Goal: Task Accomplishment & Management: Manage account settings

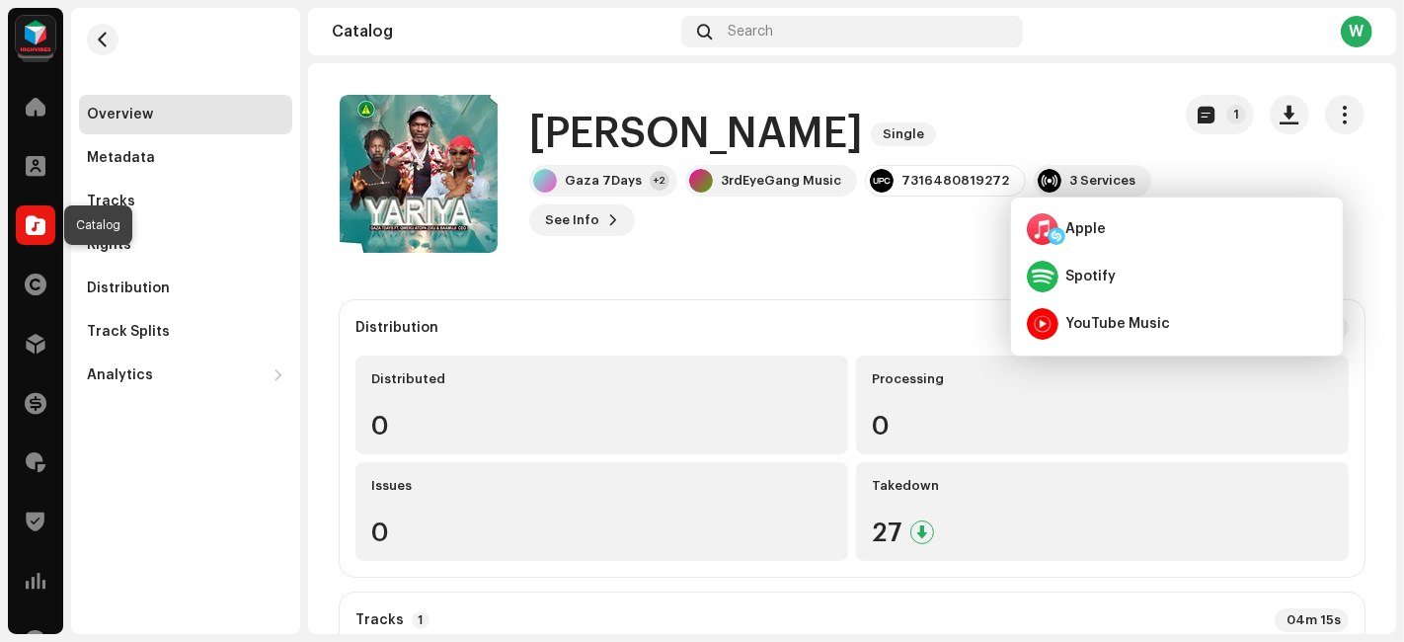
click at [24, 228] on div at bounding box center [35, 224] width 39 height 39
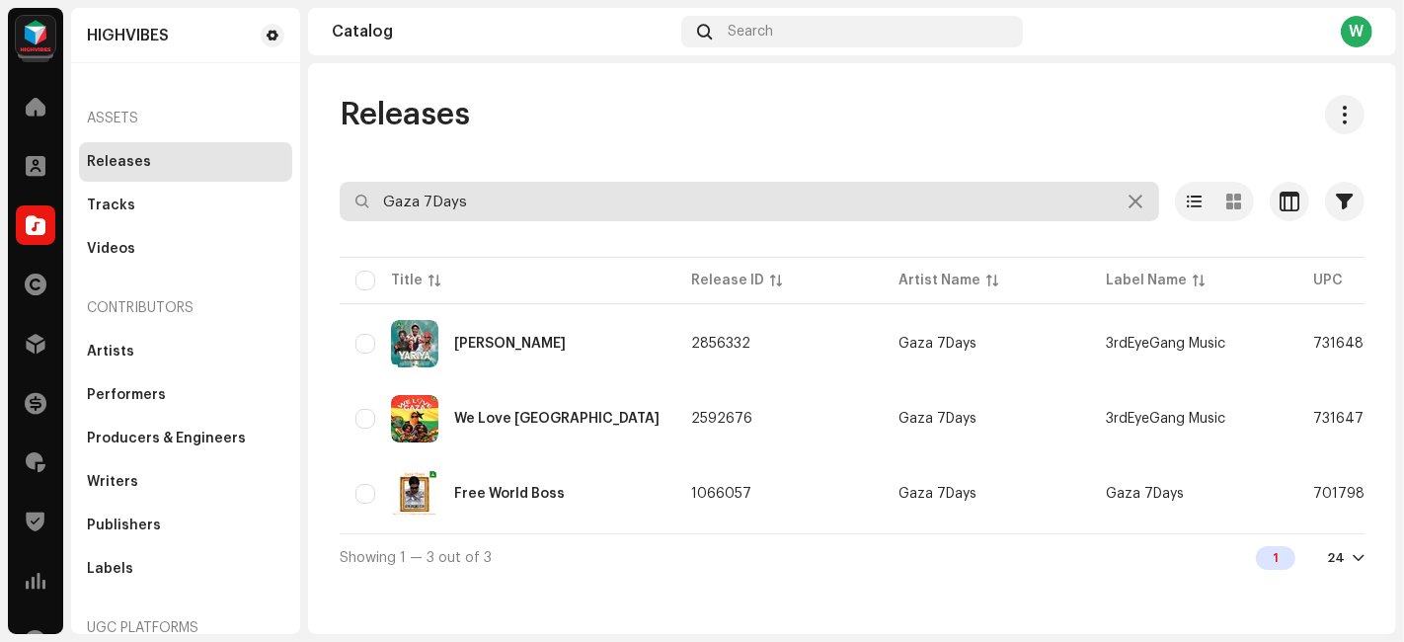
click at [431, 195] on input "Gaza 7Days" at bounding box center [749, 201] width 819 height 39
type input "kwaku baaza"
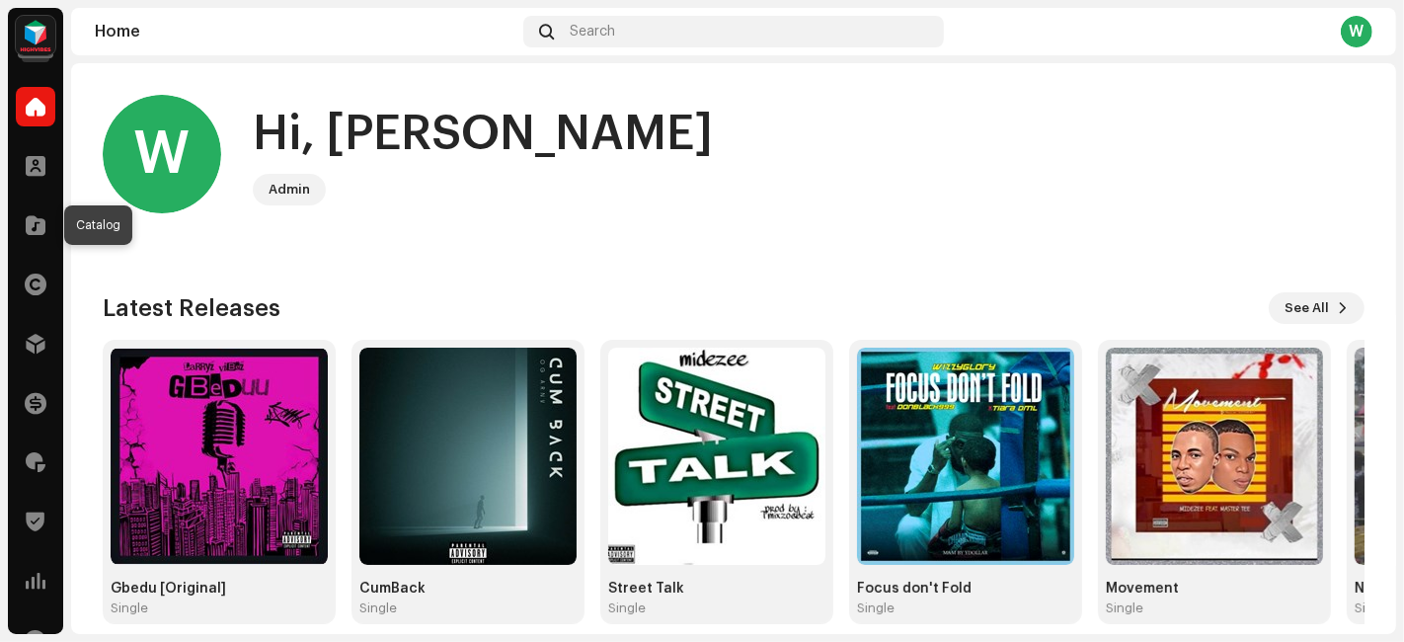
click at [37, 228] on span at bounding box center [36, 225] width 20 height 16
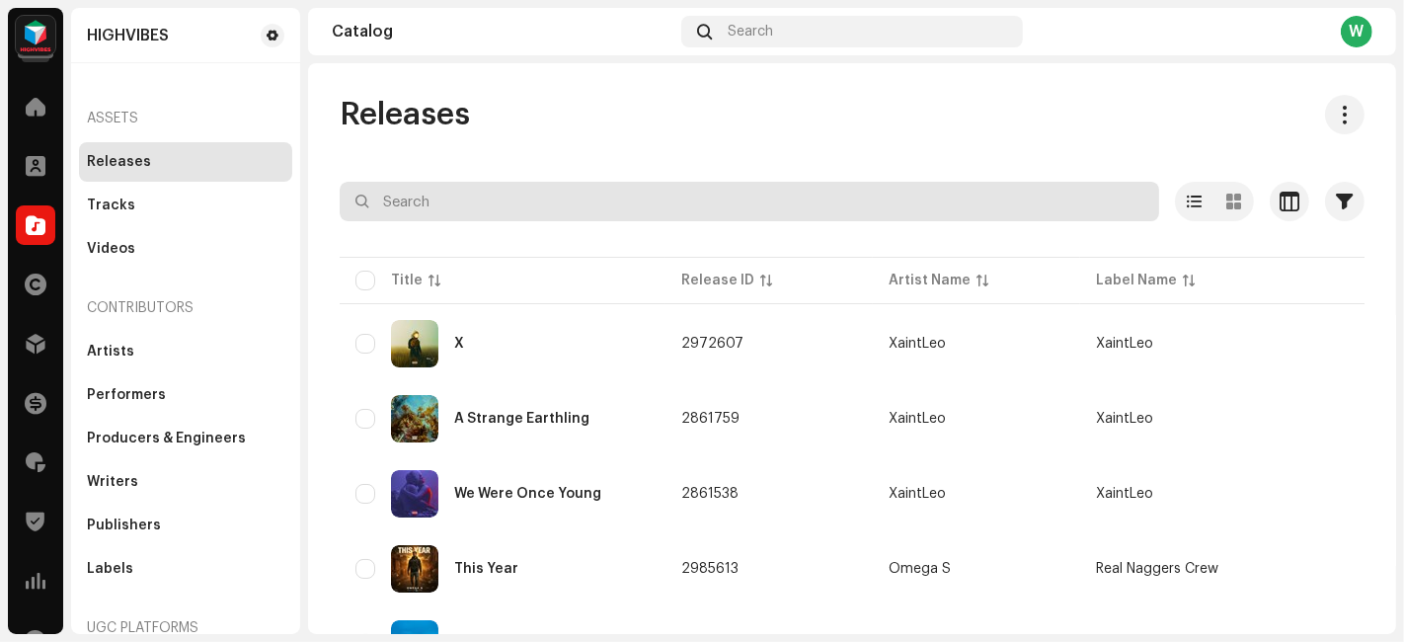
click at [509, 210] on input "text" at bounding box center [749, 201] width 819 height 39
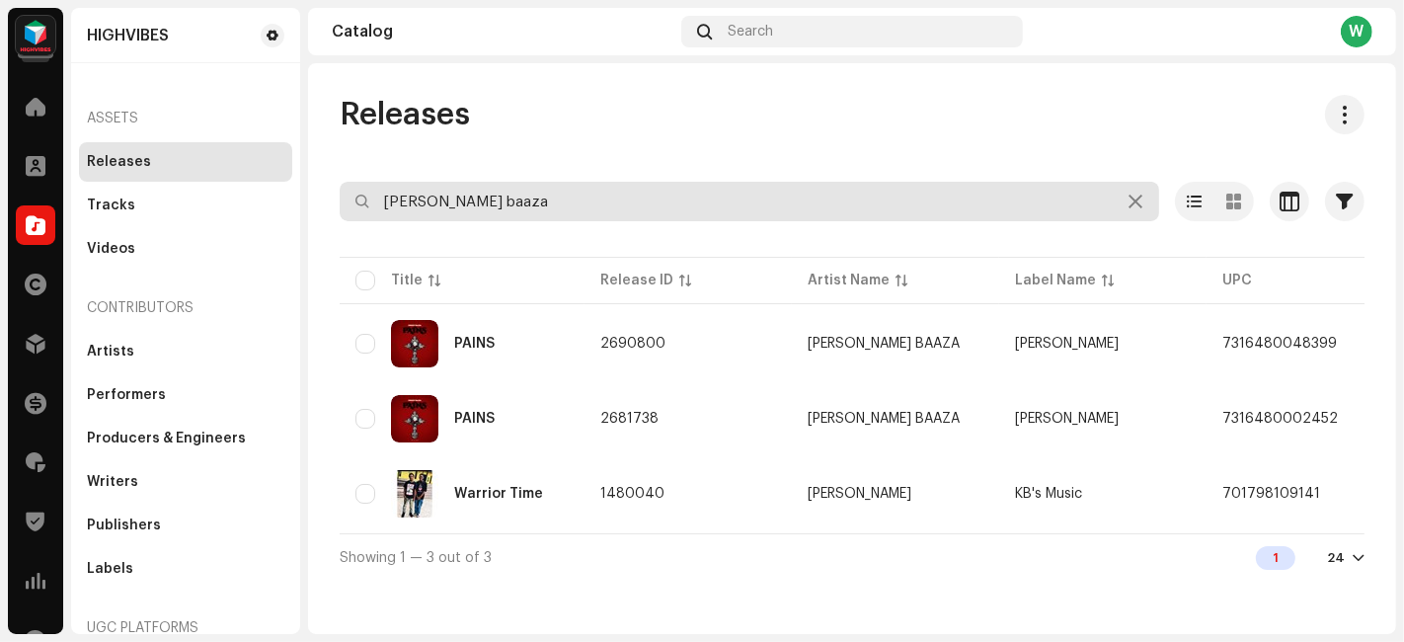
type input "kwaku baaza"
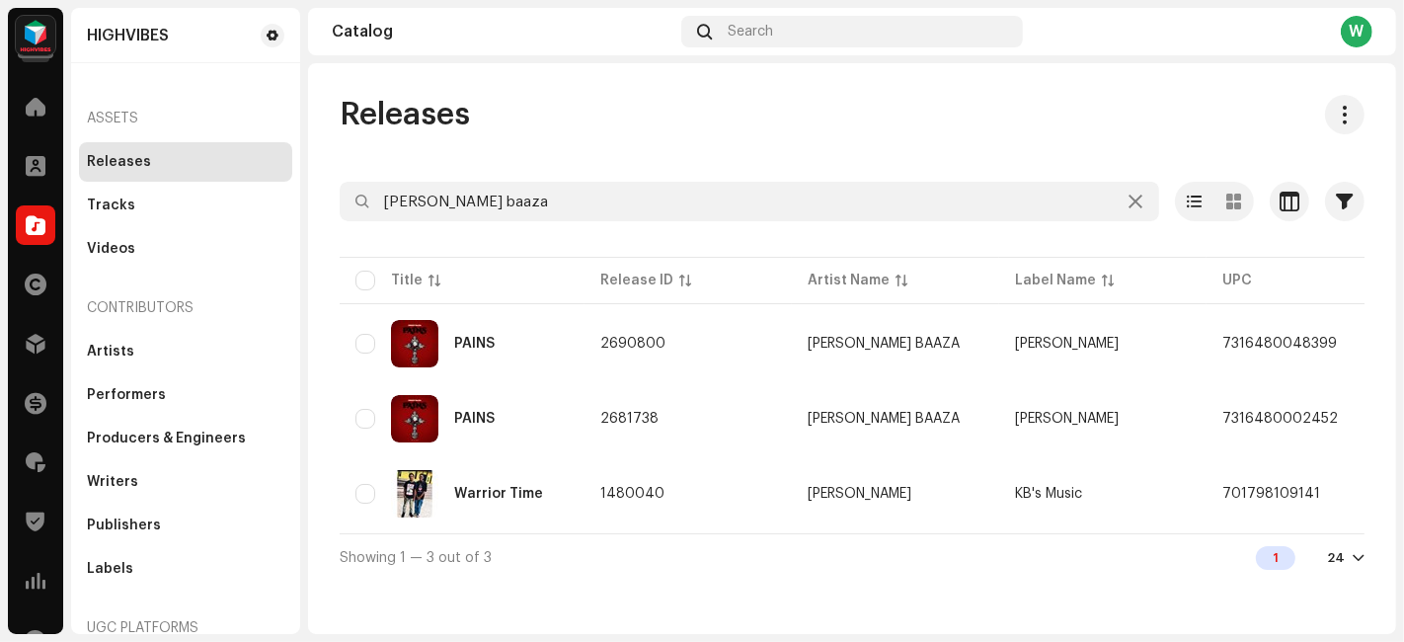
click at [705, 405] on td "2681738" at bounding box center [687, 418] width 207 height 71
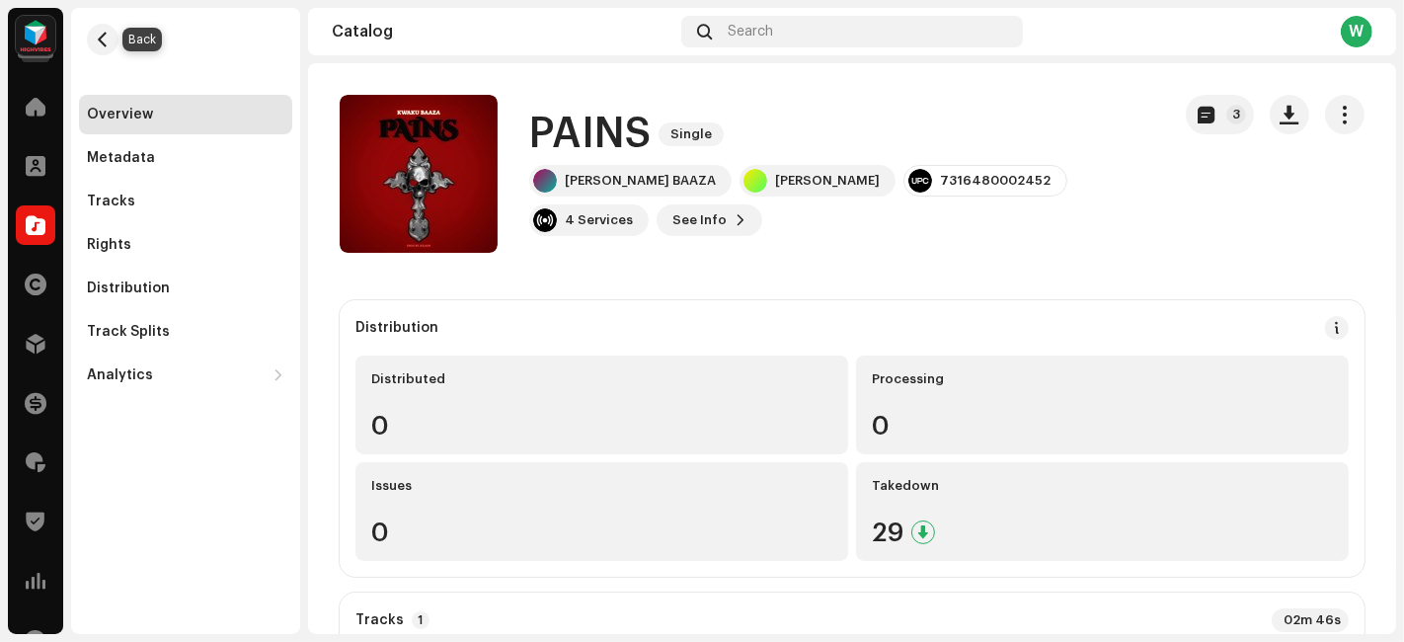
click at [106, 49] on button "button" at bounding box center [103, 40] width 32 height 32
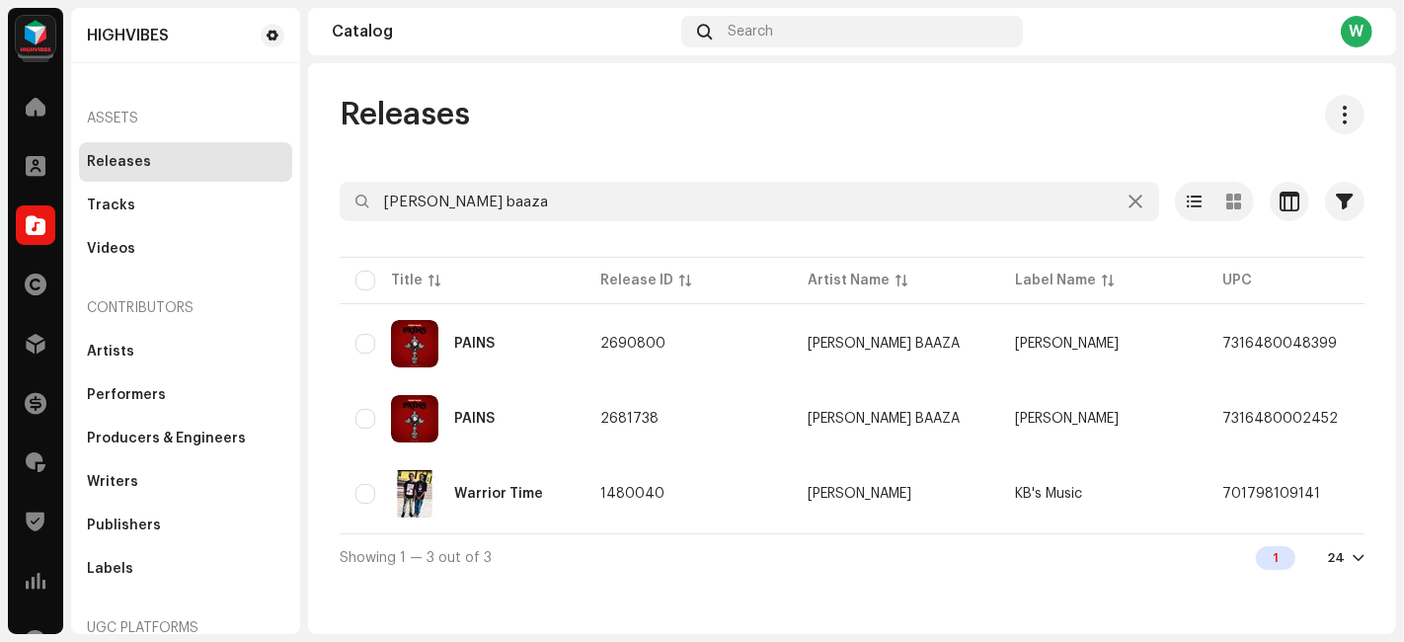
click at [539, 374] on td "PAINS" at bounding box center [462, 343] width 245 height 71
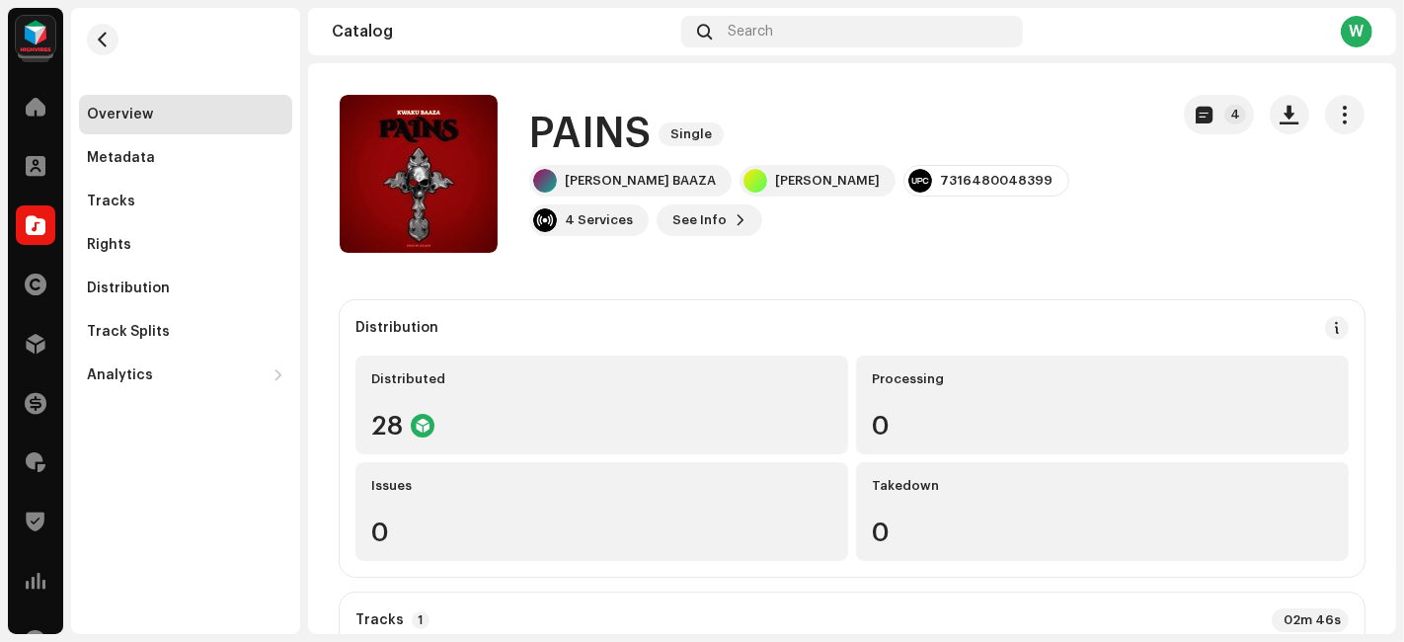
click at [143, 286] on div "Distribution" at bounding box center [128, 288] width 83 height 16
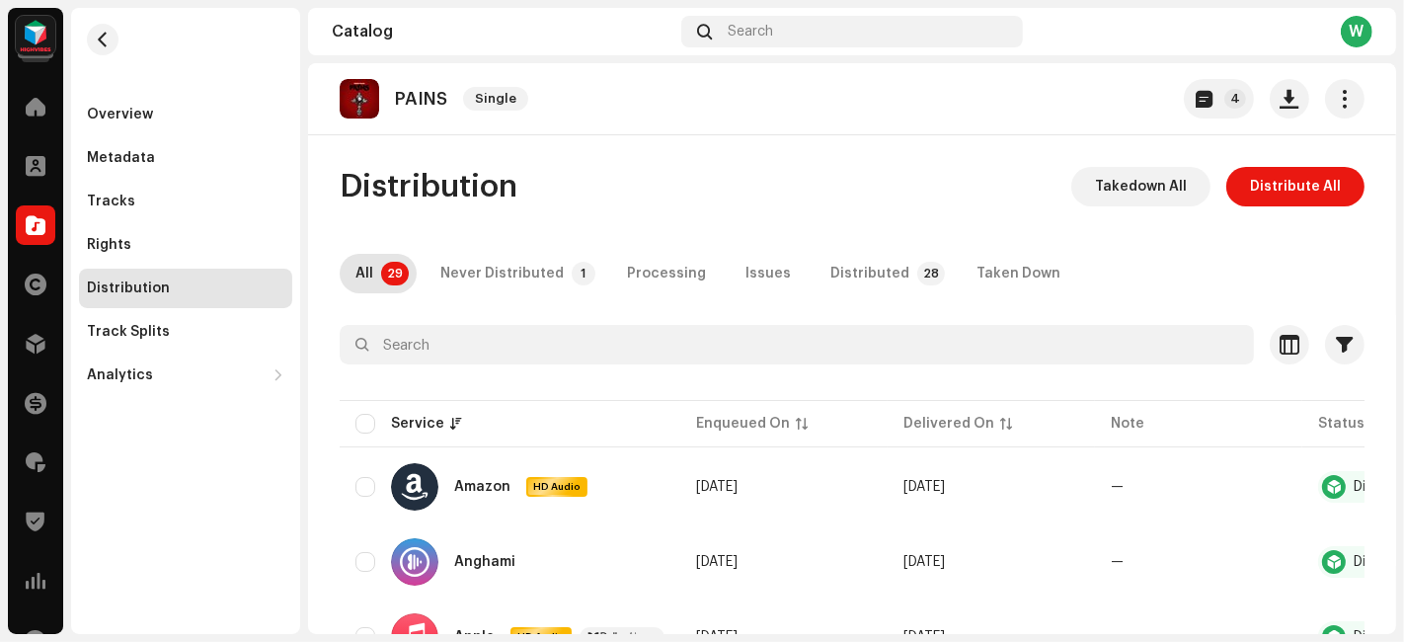
click at [140, 127] on div "Overview" at bounding box center [185, 114] width 213 height 39
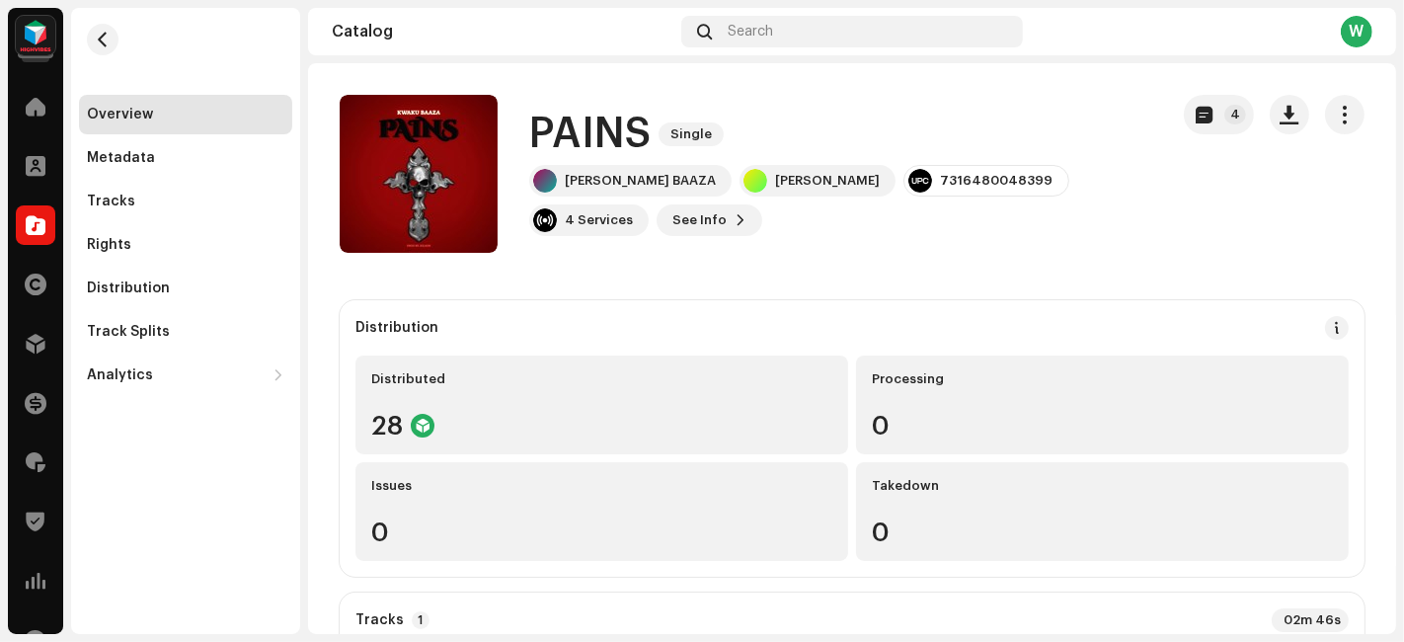
click at [1335, 110] on span "button" at bounding box center [1344, 115] width 19 height 16
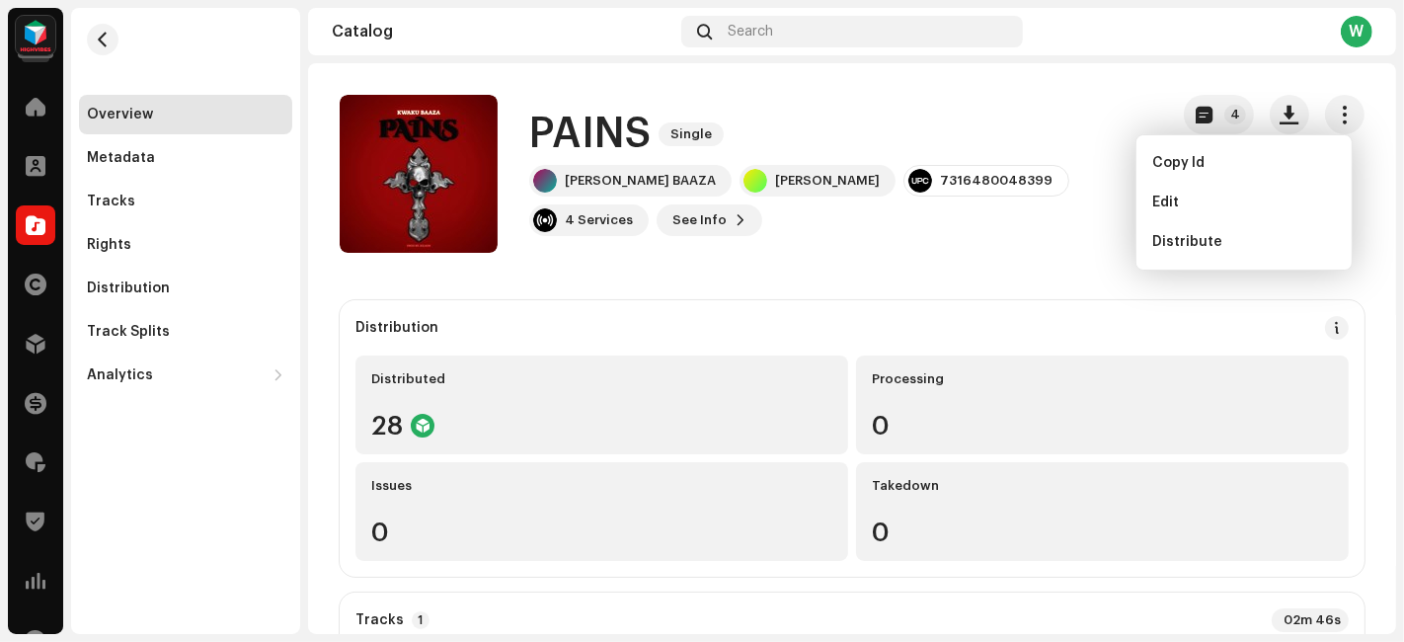
click at [1168, 207] on span "Edit" at bounding box center [1165, 202] width 27 height 16
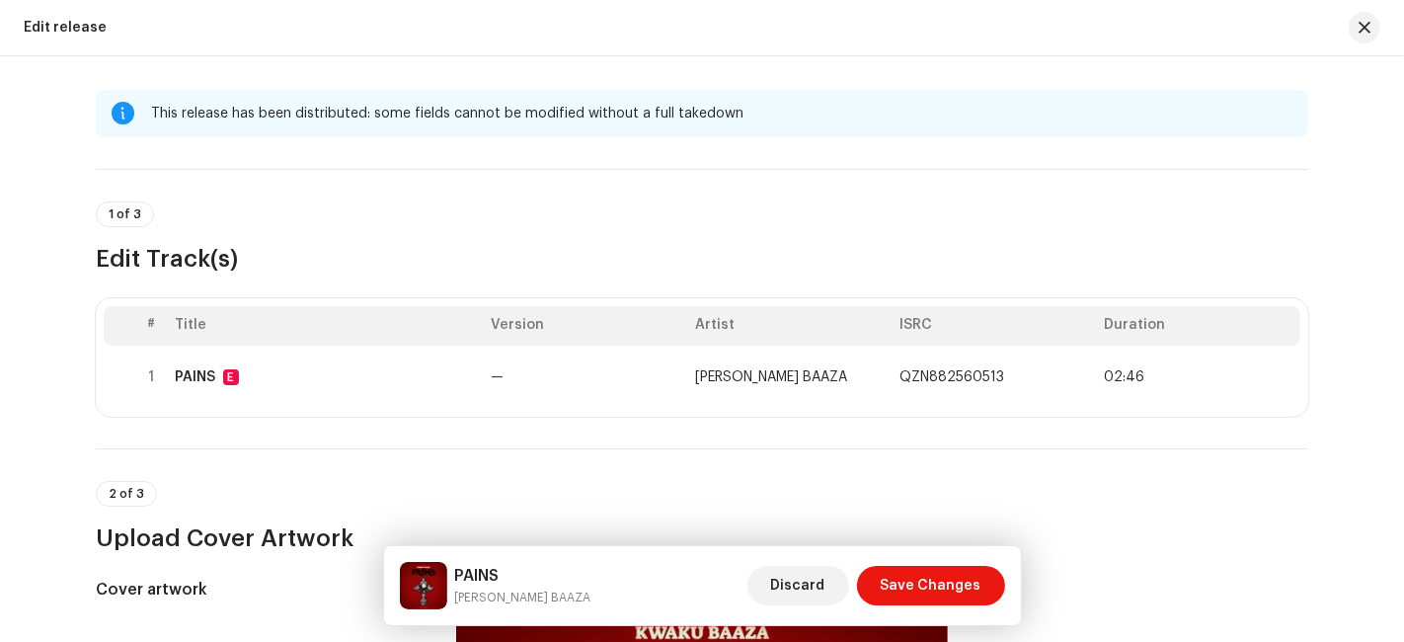
scroll to position [14, 0]
click at [636, 380] on td "—" at bounding box center [585, 376] width 204 height 63
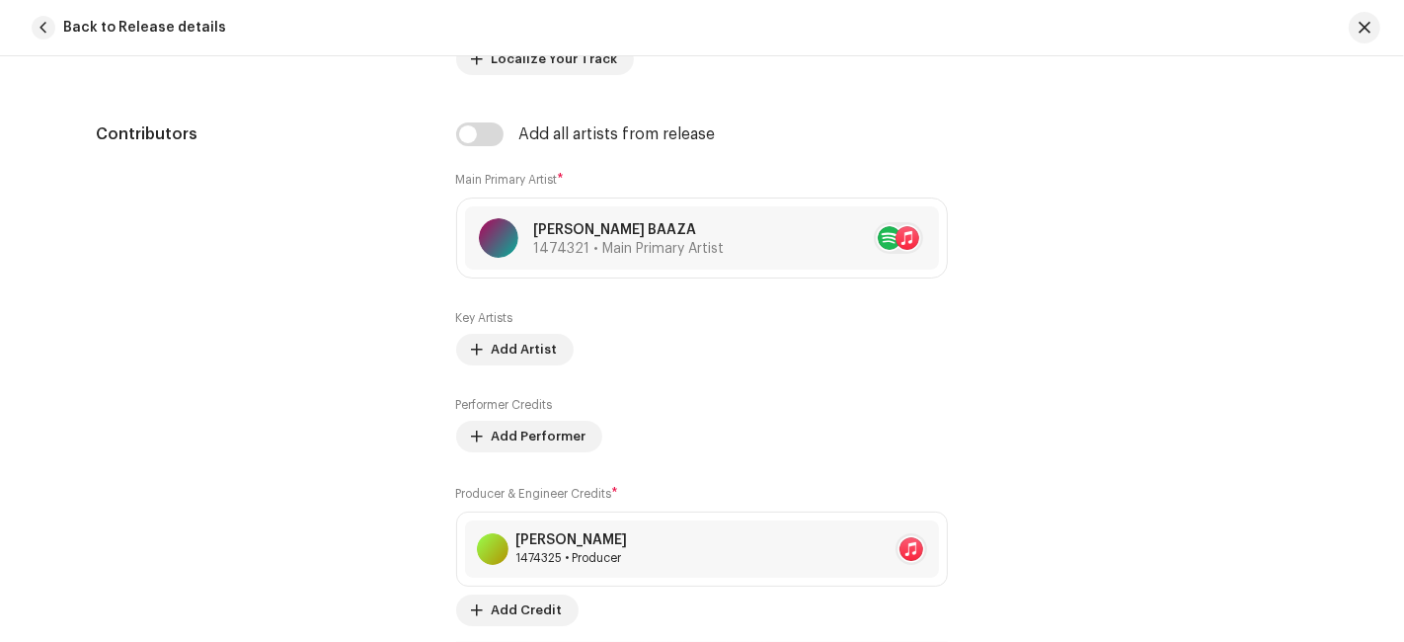
scroll to position [1272, 0]
click at [537, 434] on span "Add Performer" at bounding box center [539, 437] width 95 height 39
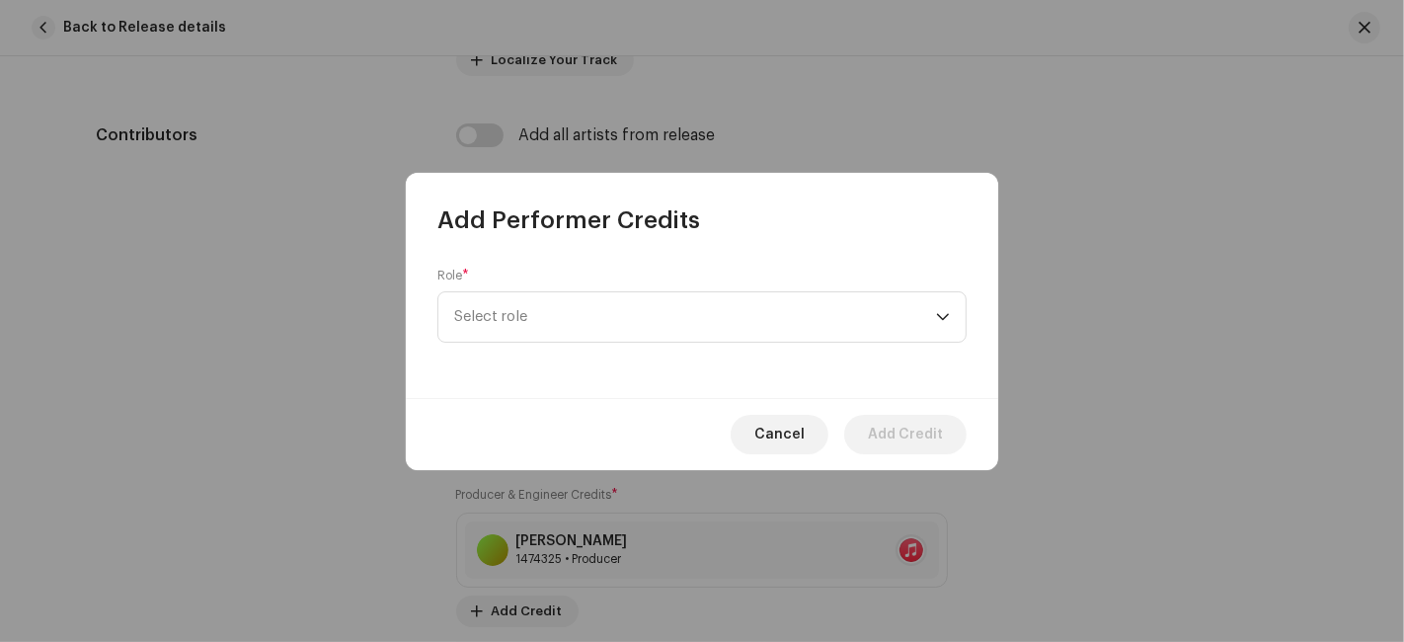
click at [612, 317] on span "Select role" at bounding box center [695, 316] width 482 height 49
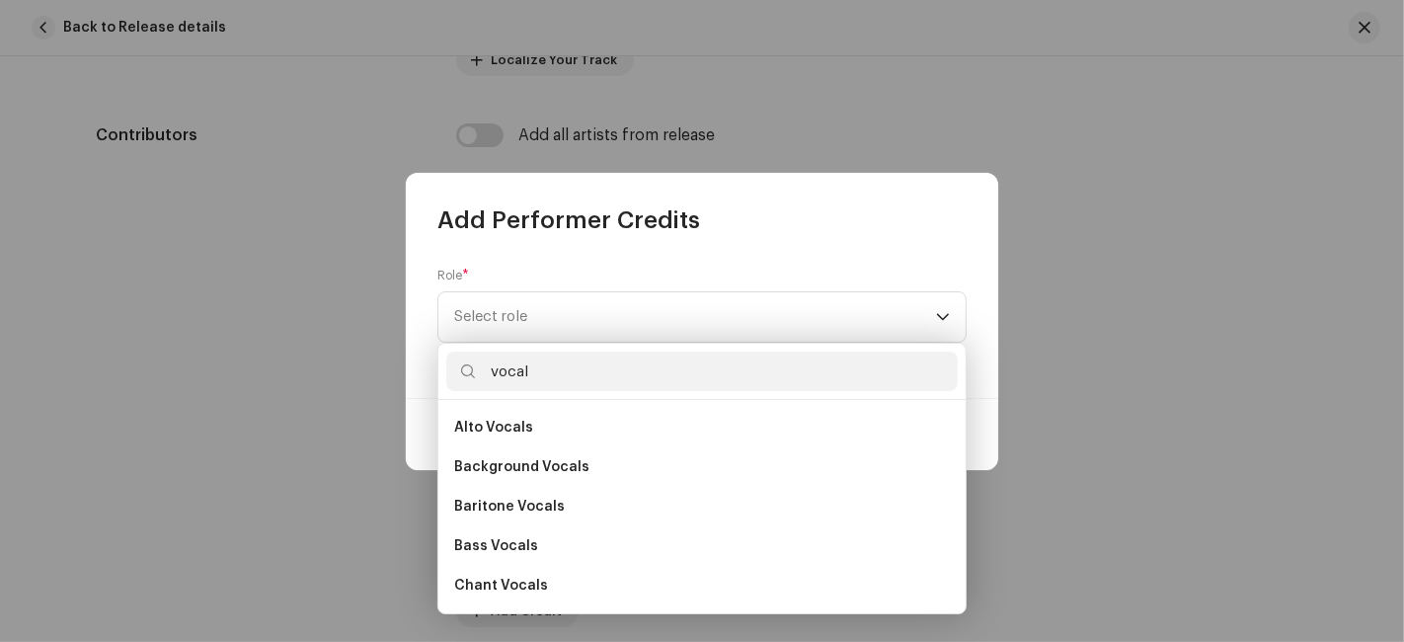
scroll to position [354, 0]
type input "vocal"
click at [544, 596] on li "Vocals" at bounding box center [701, 586] width 511 height 39
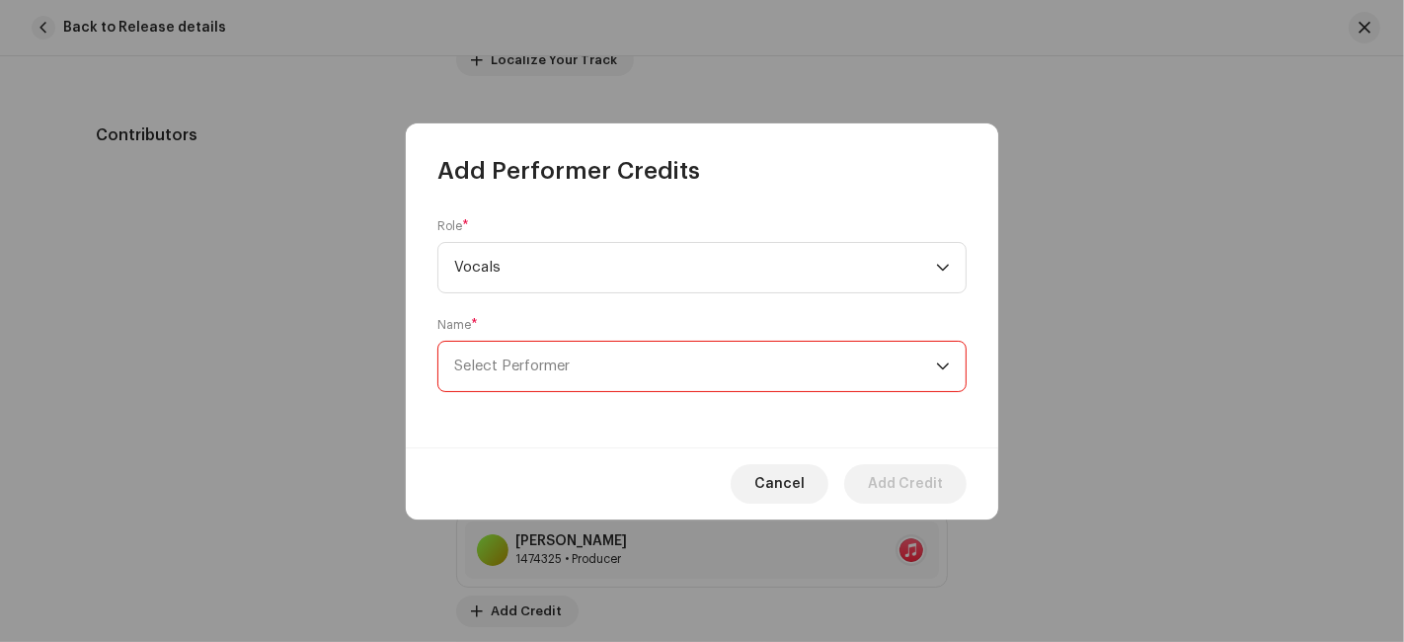
click at [624, 359] on span "Select Performer" at bounding box center [695, 366] width 482 height 49
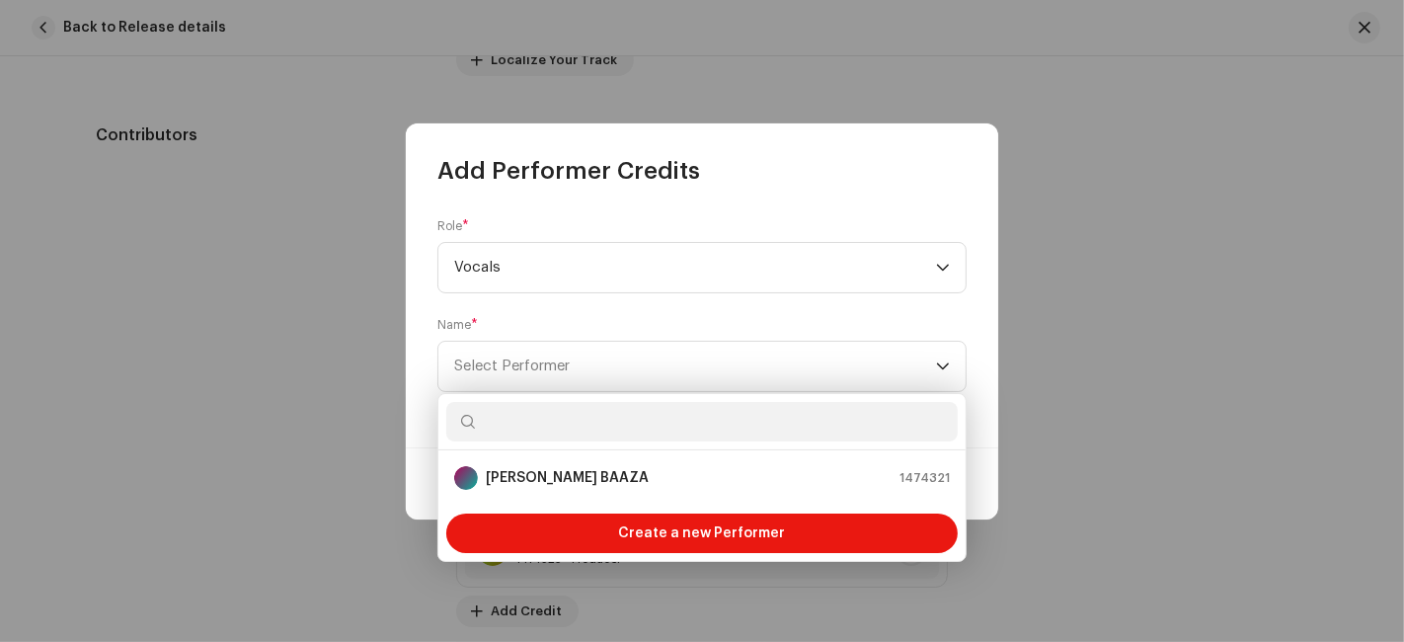
click at [580, 479] on strong "KWAKU BAAZA" at bounding box center [567, 478] width 163 height 20
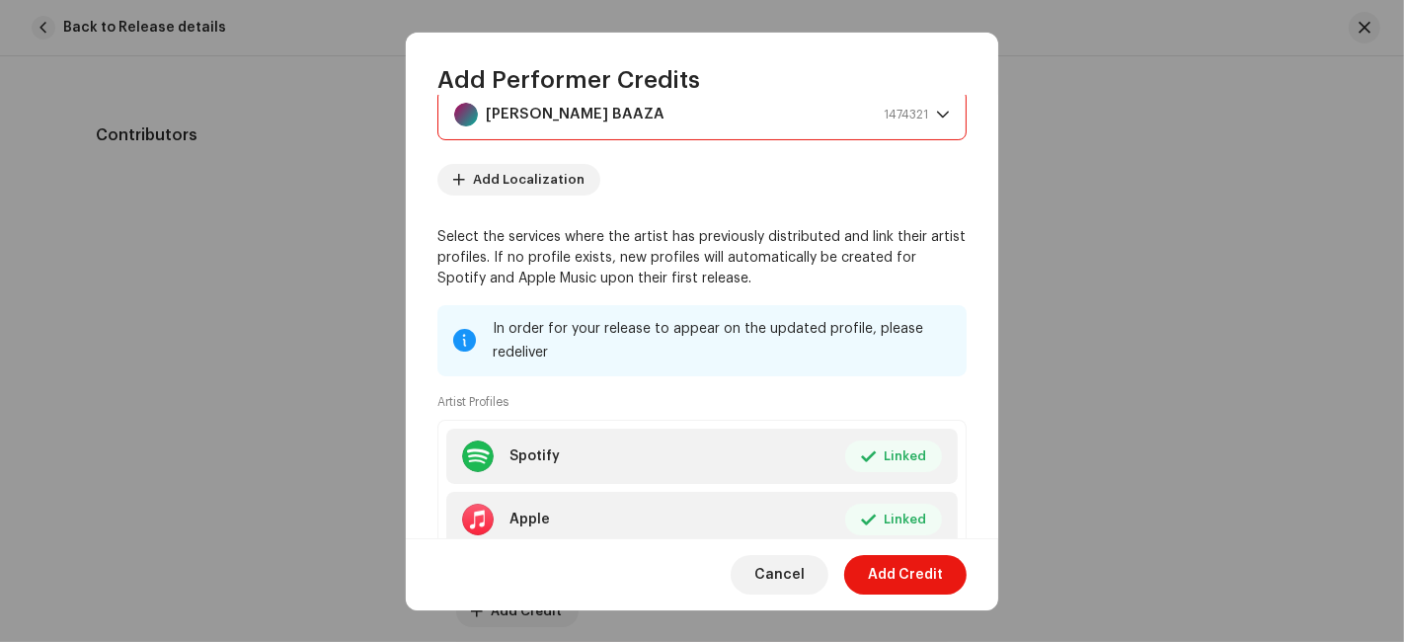
scroll to position [179, 0]
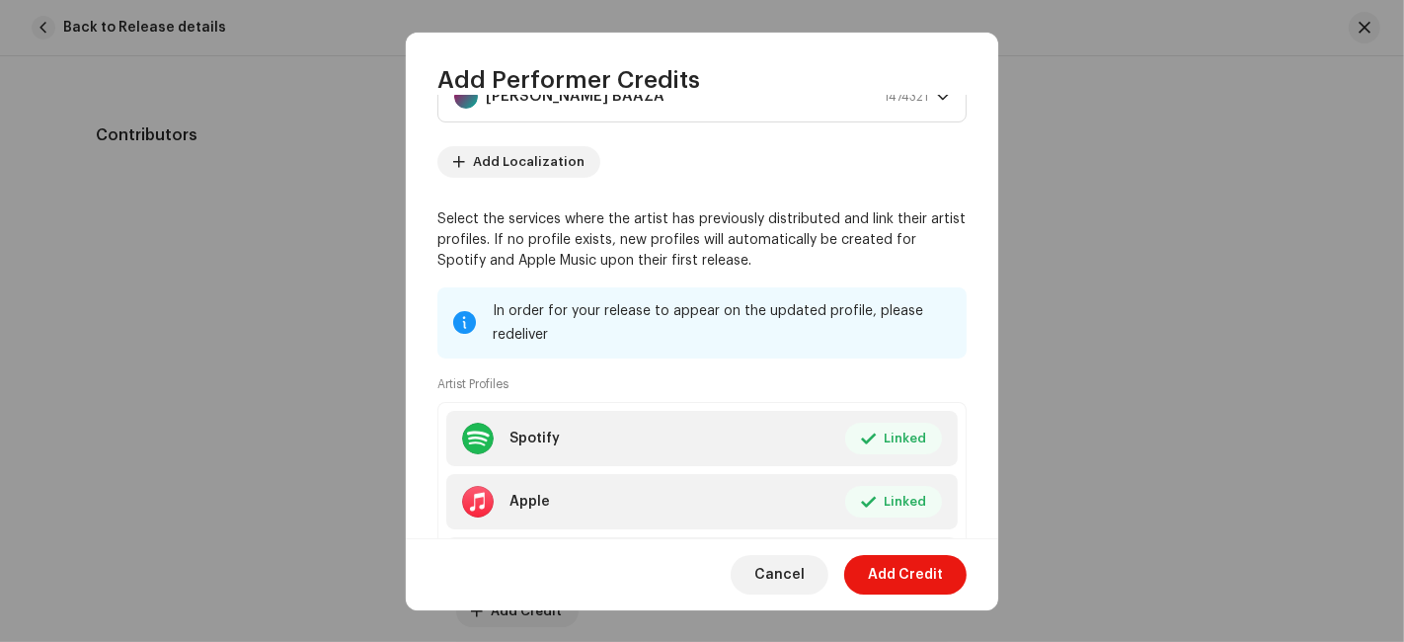
click at [899, 575] on span "Add Credit" at bounding box center [905, 574] width 75 height 39
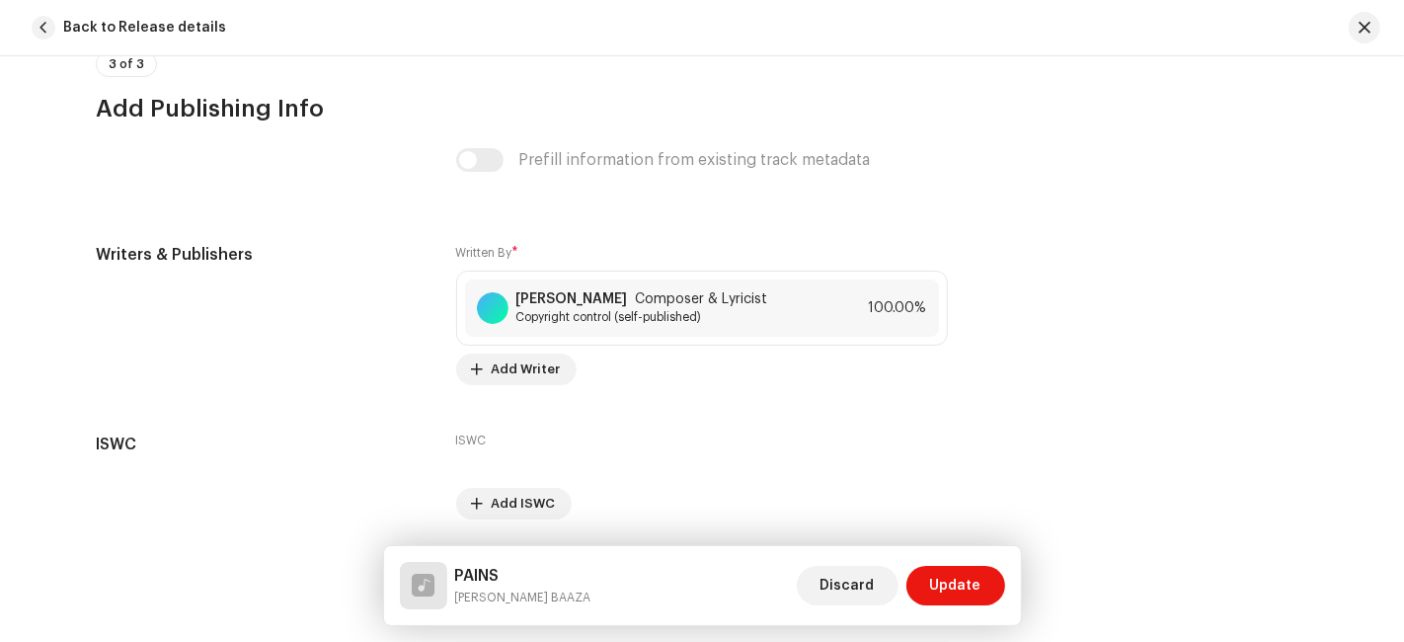
scroll to position [4241, 0]
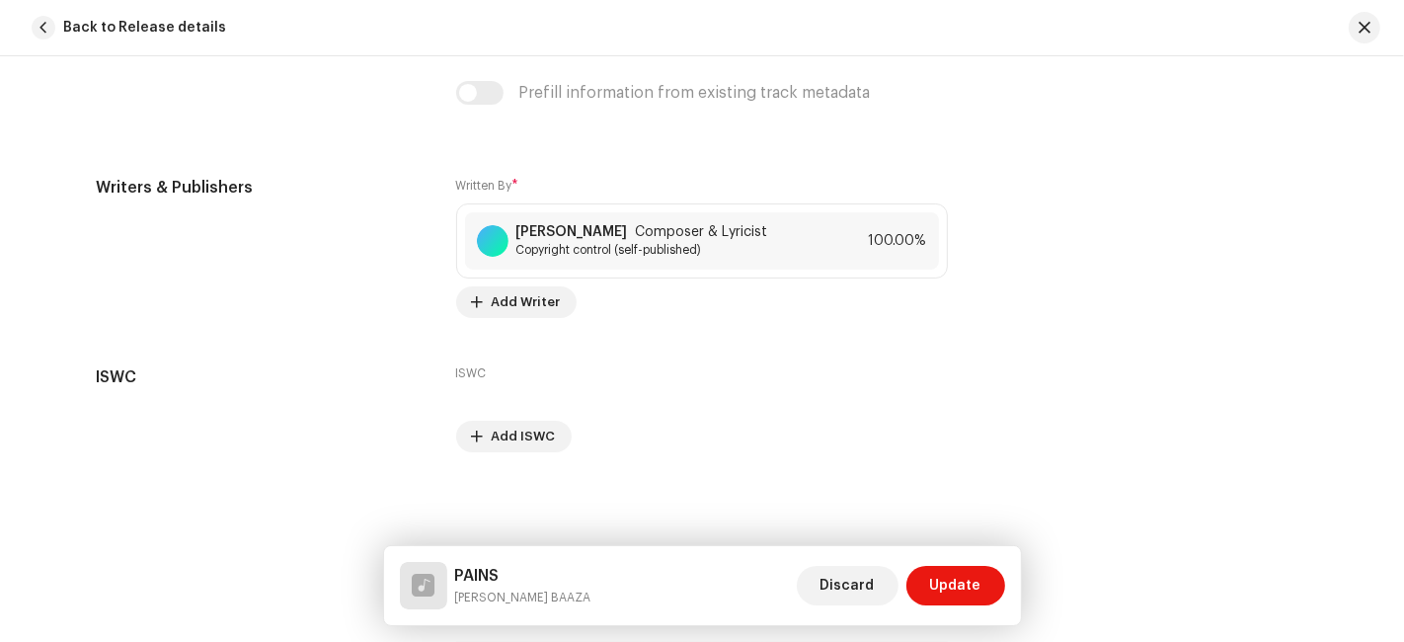
click at [963, 593] on span "Update" at bounding box center [955, 585] width 51 height 39
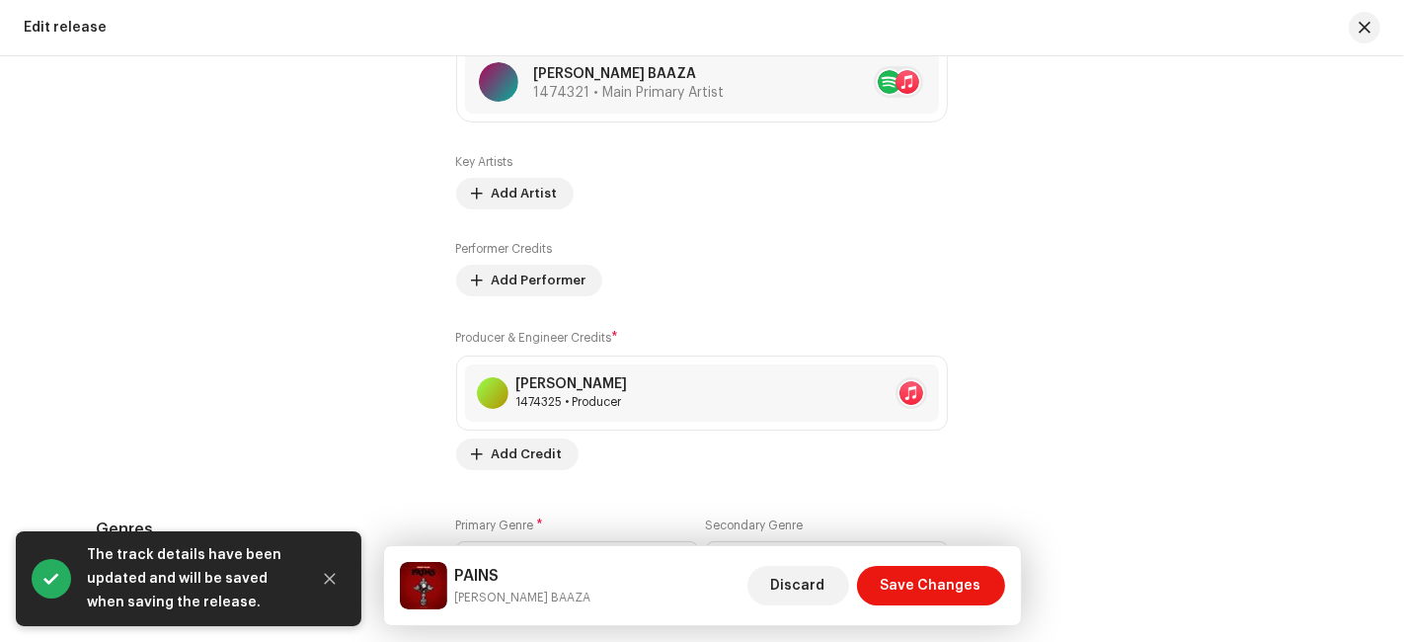
scroll to position [2143, 0]
click at [561, 268] on span "Add Performer" at bounding box center [539, 279] width 95 height 39
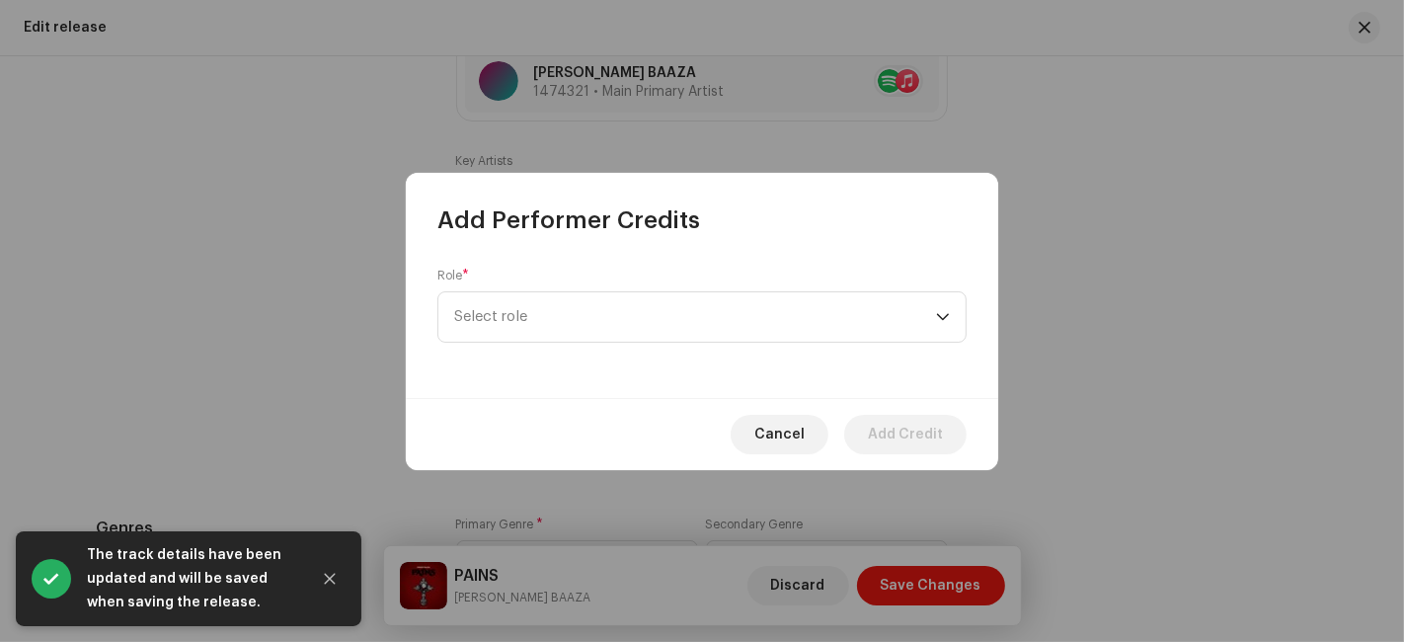
click at [596, 294] on span "Select role" at bounding box center [695, 316] width 482 height 49
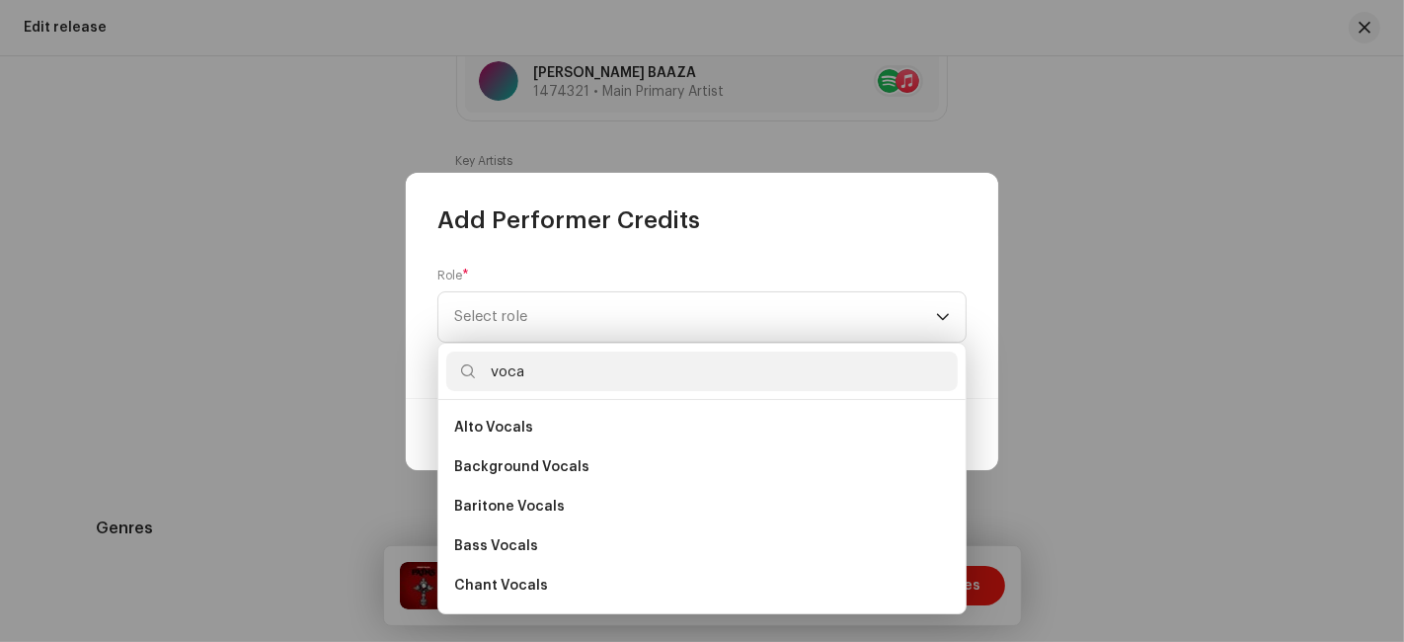
scroll to position [354, 0]
type input "voca"
click at [539, 586] on li "Vocals" at bounding box center [701, 586] width 511 height 39
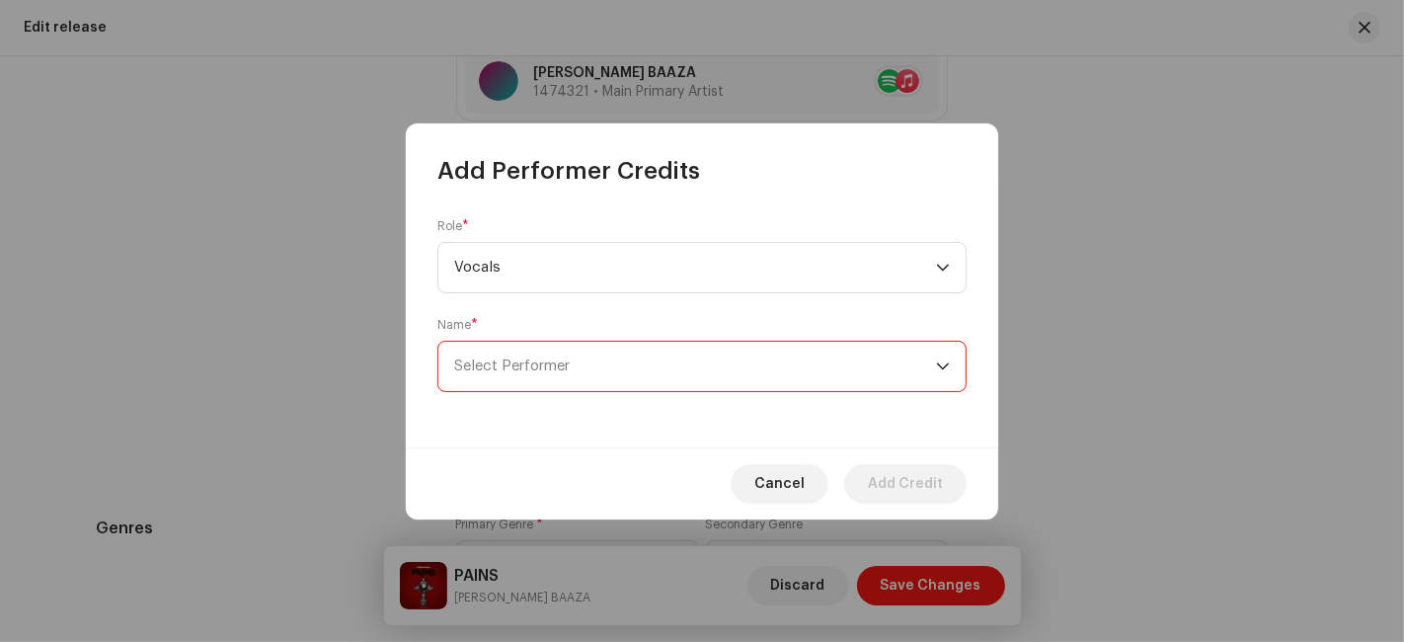
click at [583, 368] on span "Select Performer" at bounding box center [695, 366] width 482 height 49
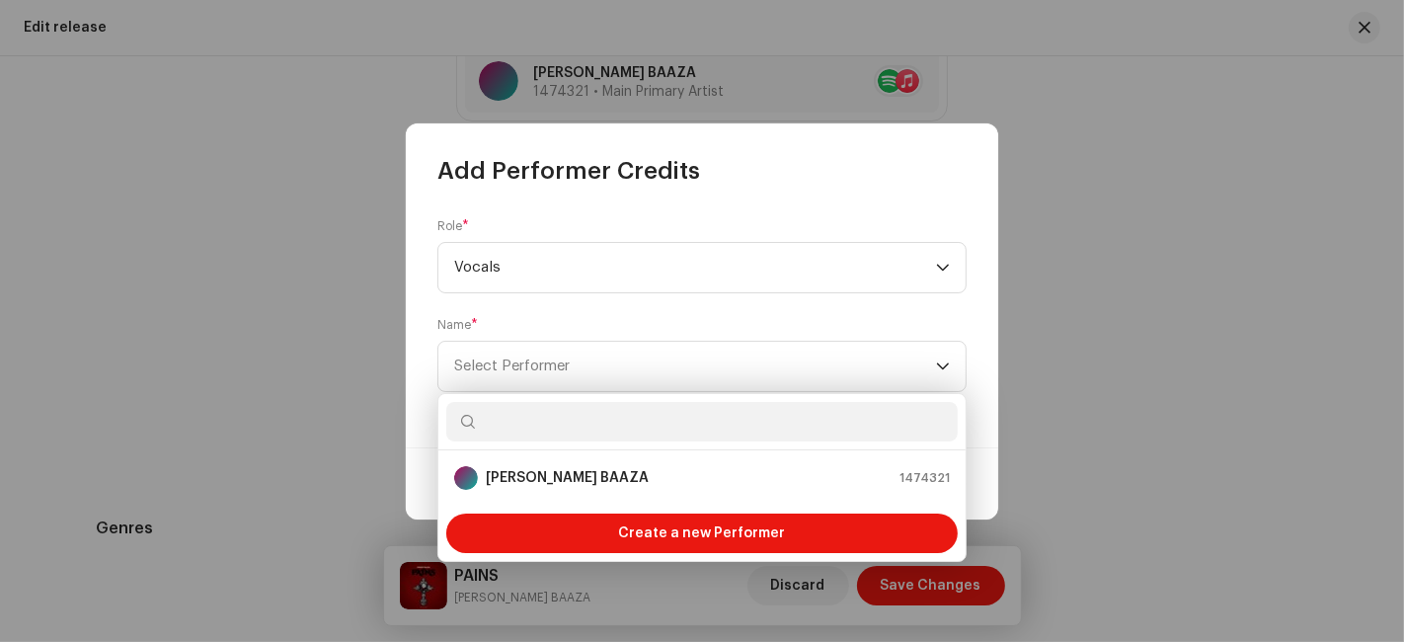
click at [578, 472] on strong "KWAKU BAAZA" at bounding box center [567, 478] width 163 height 20
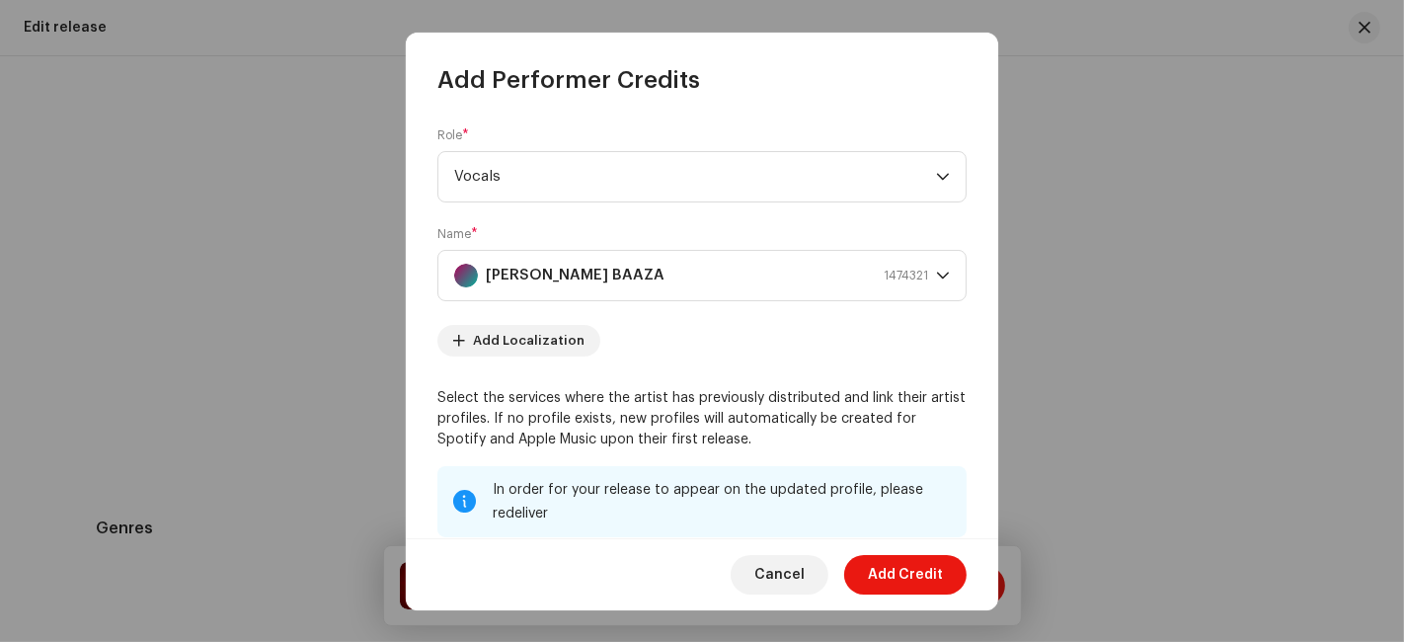
click at [887, 568] on span "Add Credit" at bounding box center [905, 574] width 75 height 39
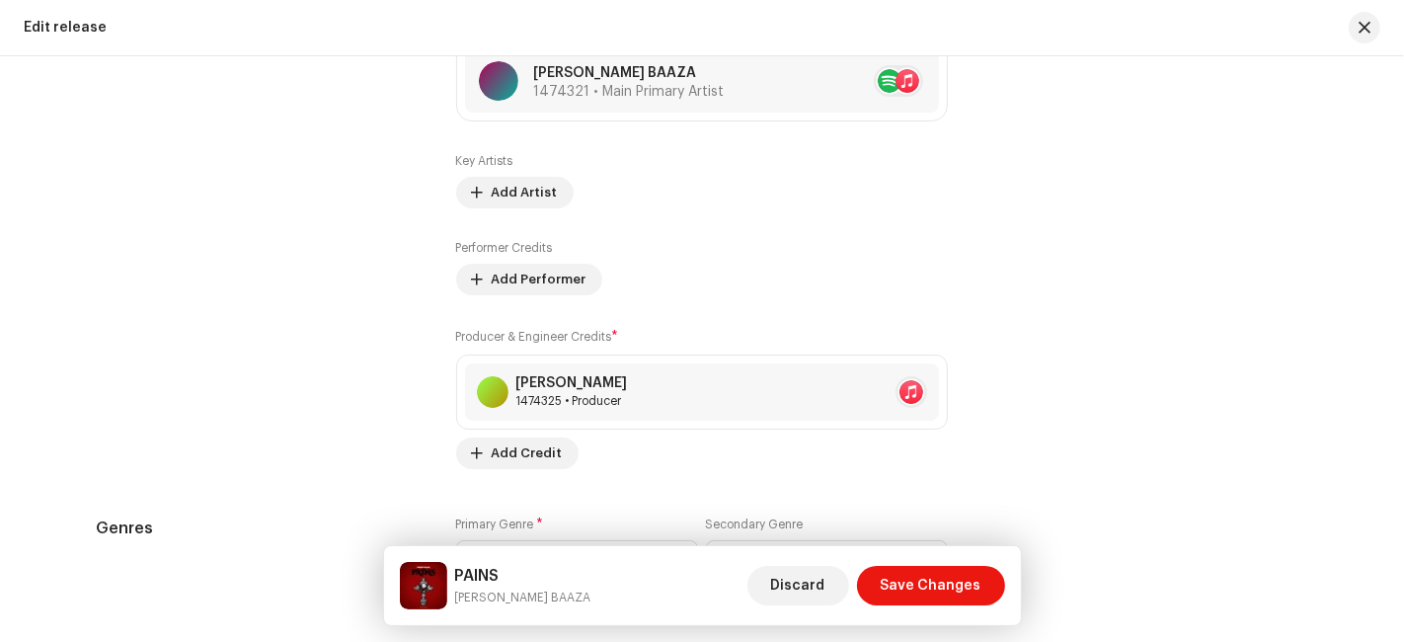
click at [941, 582] on span "Save Changes" at bounding box center [930, 585] width 101 height 39
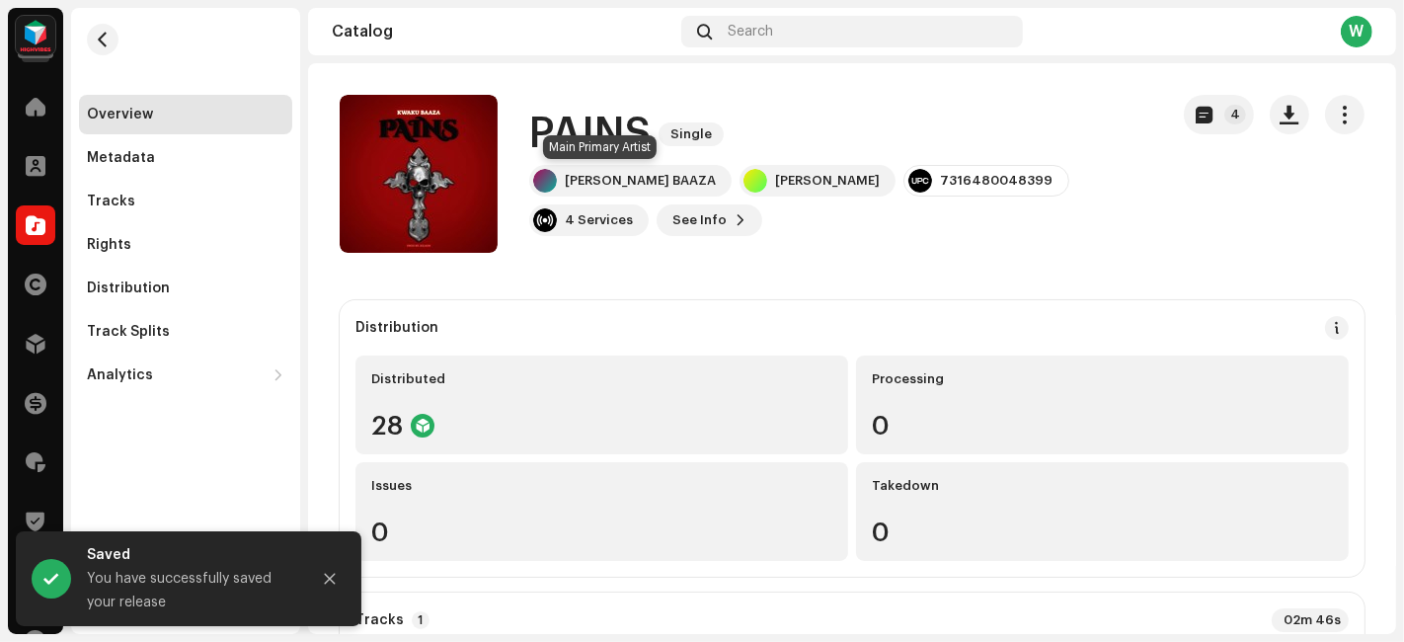
click at [617, 175] on div "KWAKU BAAZA" at bounding box center [640, 181] width 151 height 16
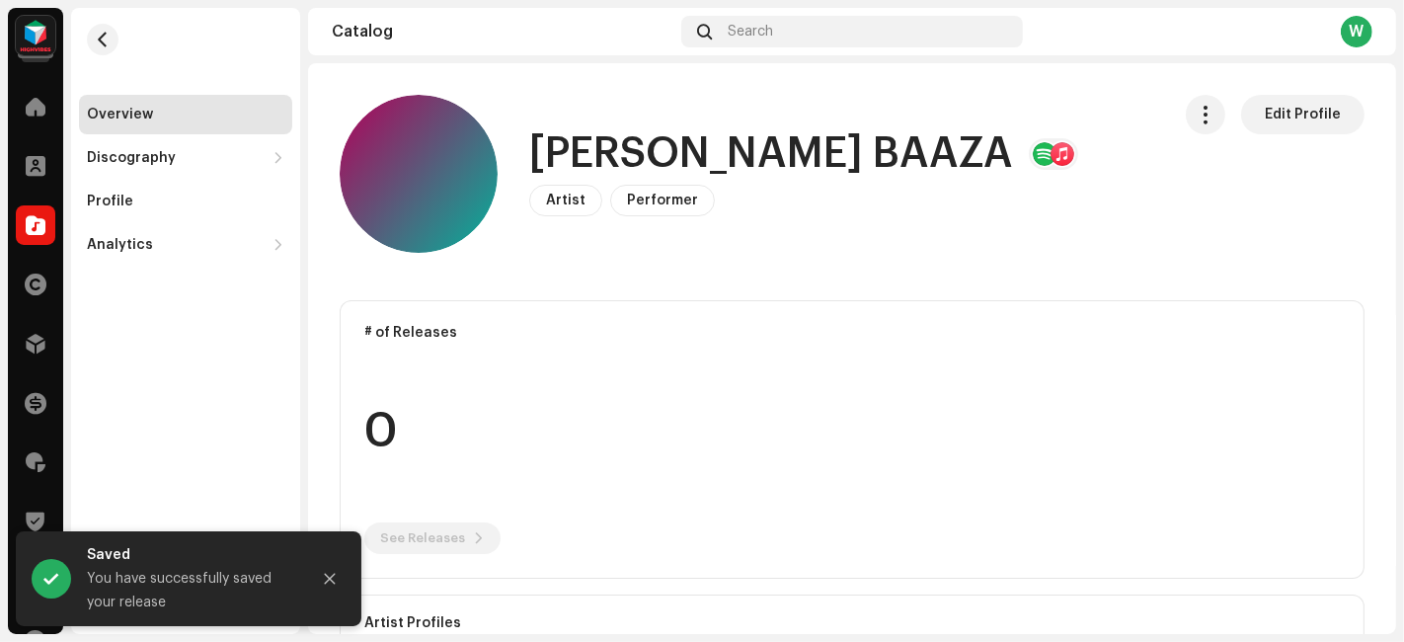
click at [1264, 125] on span "Edit Profile" at bounding box center [1302, 114] width 76 height 39
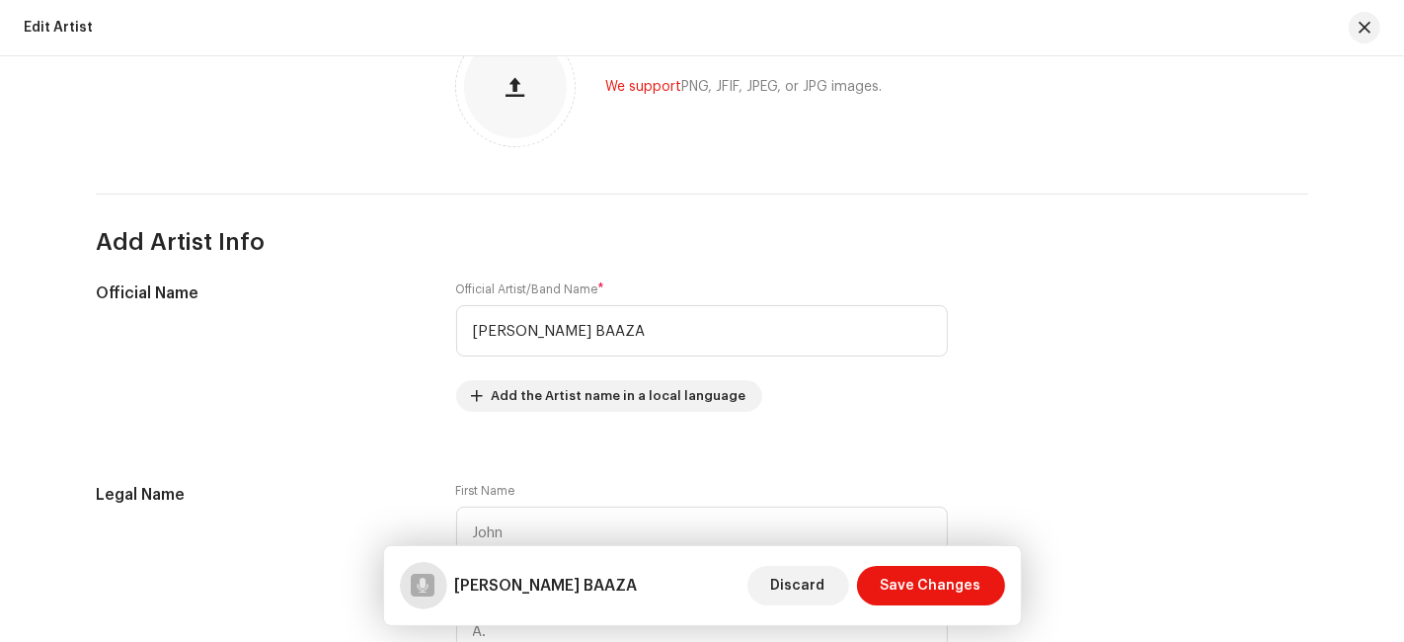
scroll to position [297, 0]
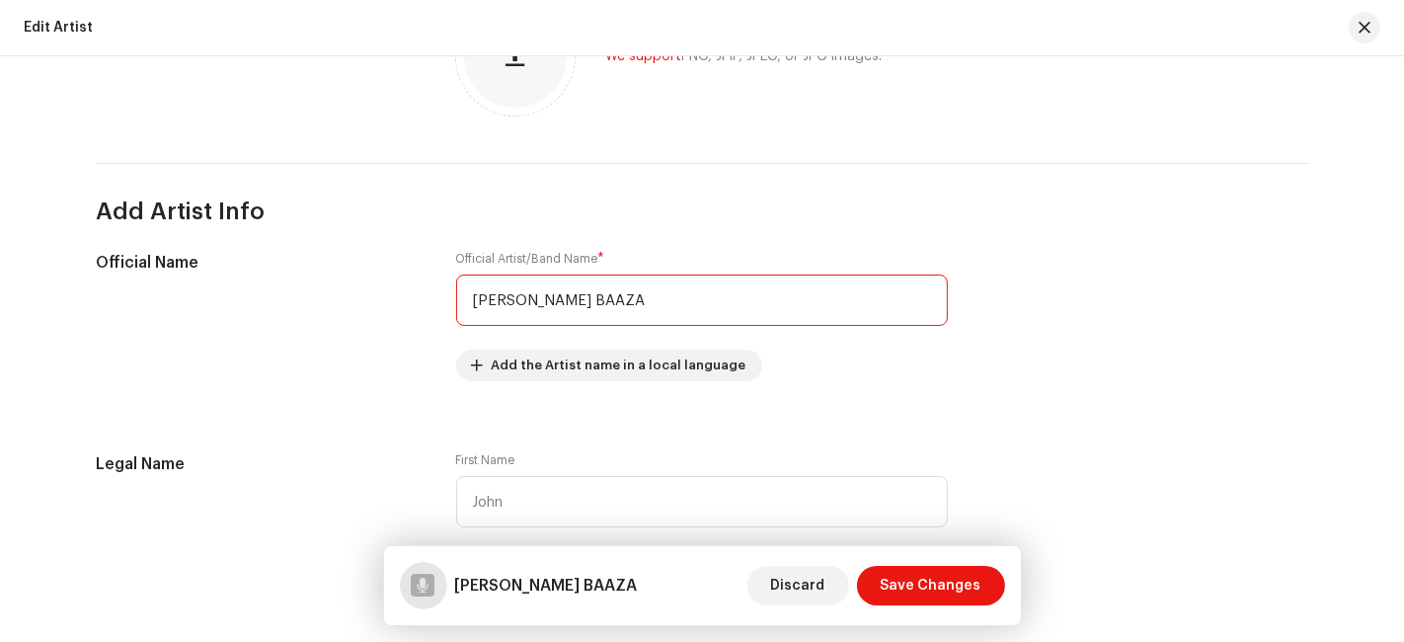
drag, startPoint x: 574, startPoint y: 301, endPoint x: 530, endPoint y: 299, distance: 44.5
click at [530, 299] on input "KWAKU BAAZA" at bounding box center [702, 299] width 492 height 51
drag, startPoint x: 519, startPoint y: 298, endPoint x: 483, endPoint y: 300, distance: 36.6
click at [483, 300] on input "KWAKU Baaza" at bounding box center [702, 299] width 492 height 51
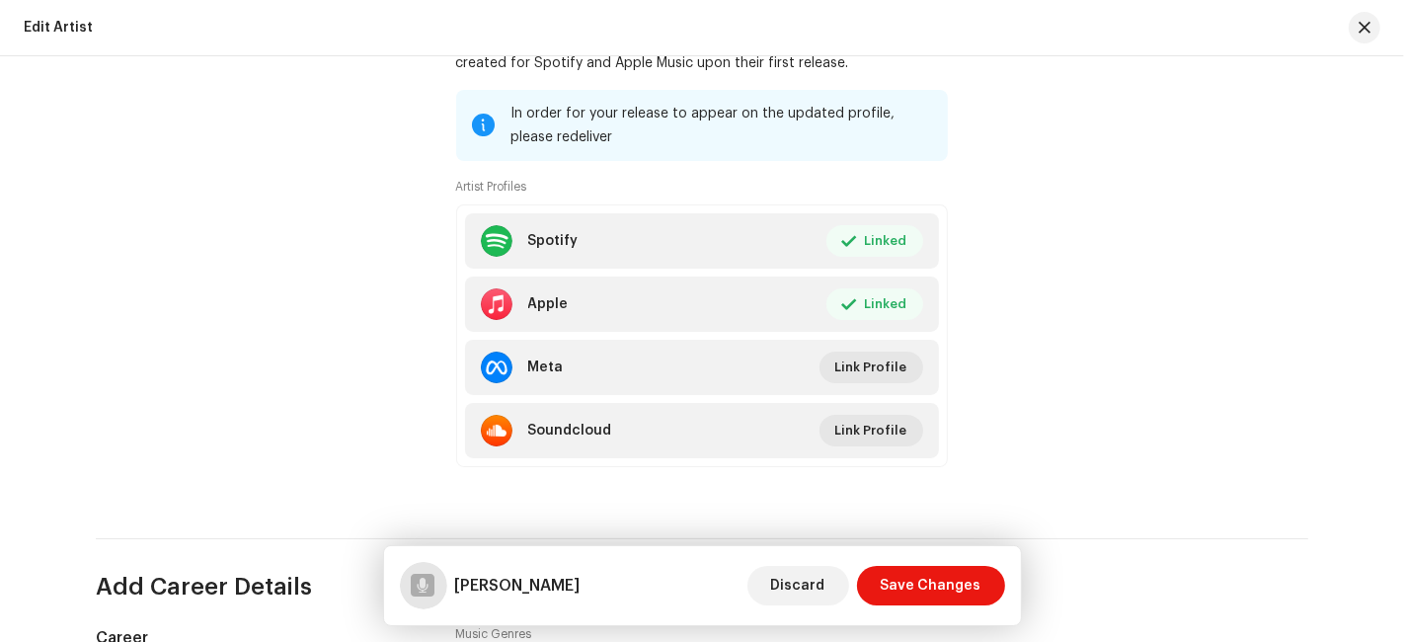
scroll to position [1370, 0]
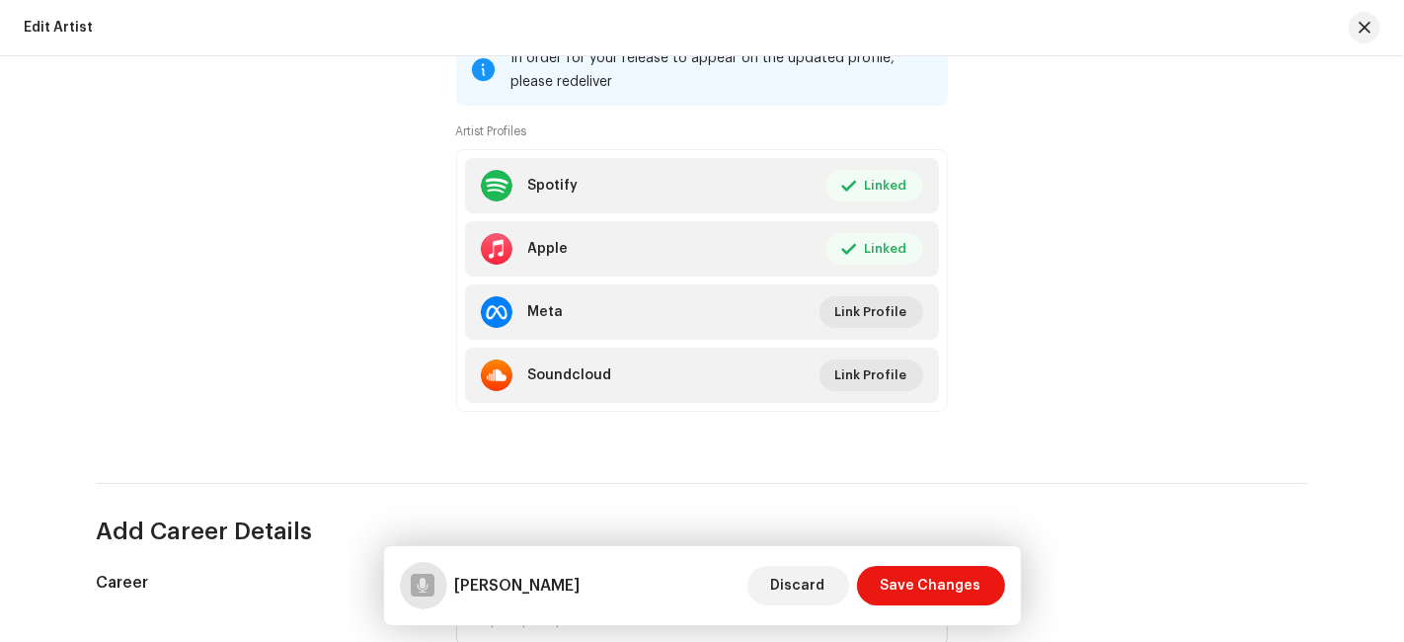
type input "[PERSON_NAME]"
click at [936, 579] on span "Save Changes" at bounding box center [930, 585] width 101 height 39
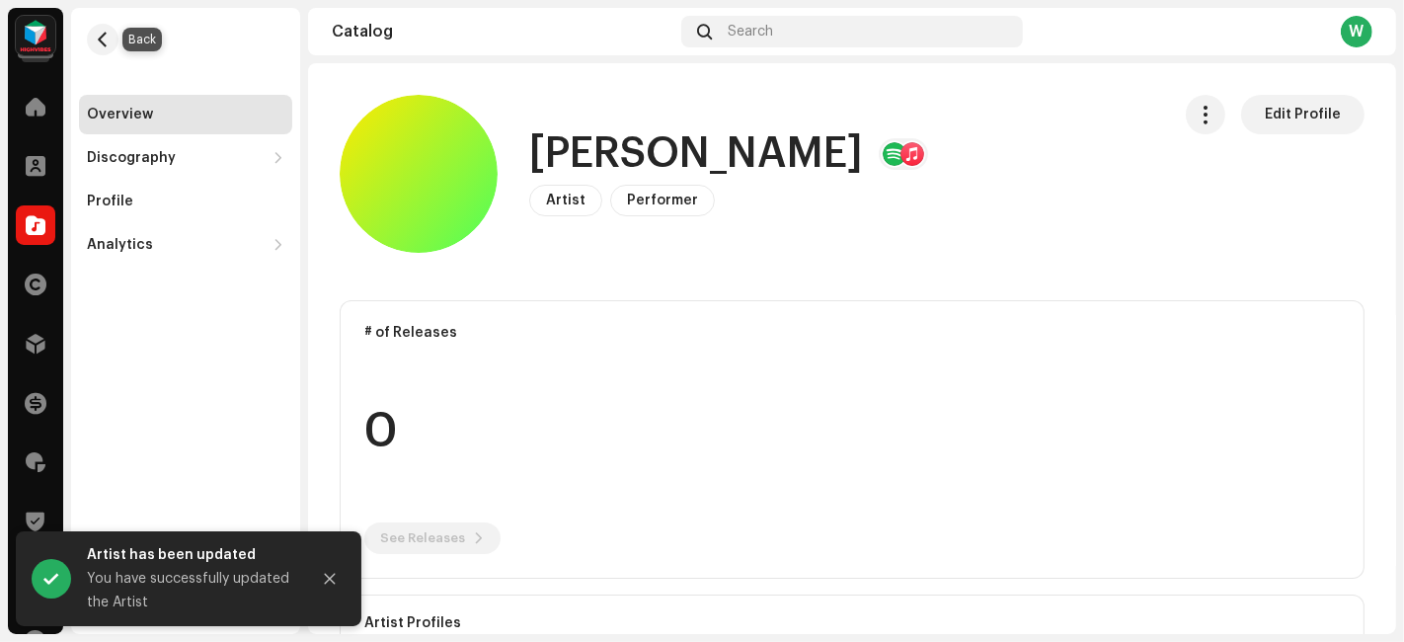
click at [112, 38] on button "button" at bounding box center [103, 40] width 32 height 32
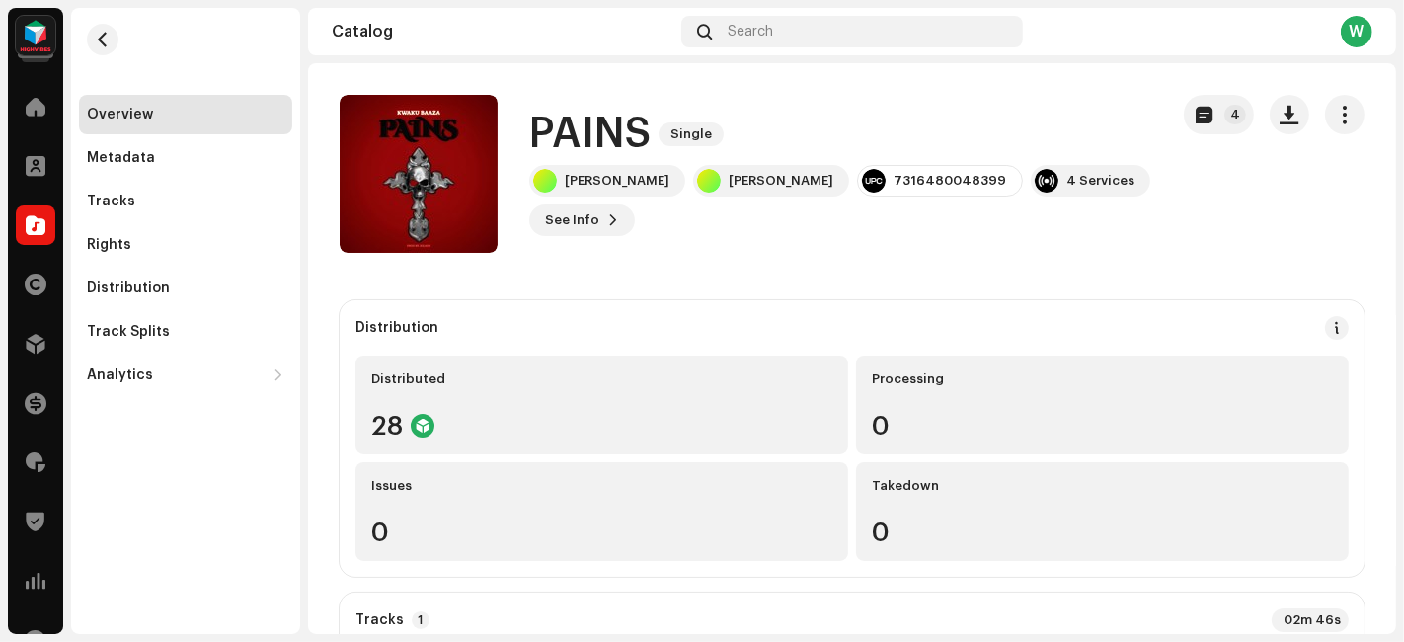
click at [154, 282] on div "Distribution" at bounding box center [128, 288] width 83 height 16
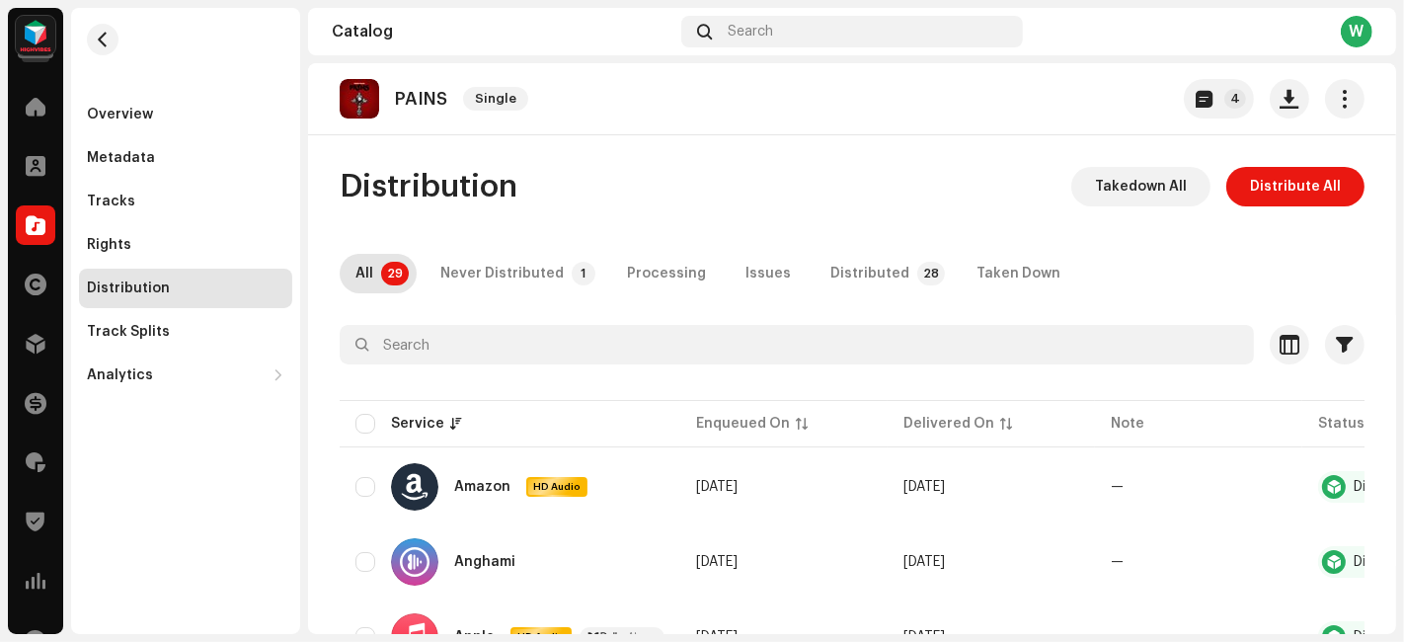
click at [1153, 186] on span "Takedown All" at bounding box center [1141, 186] width 92 height 39
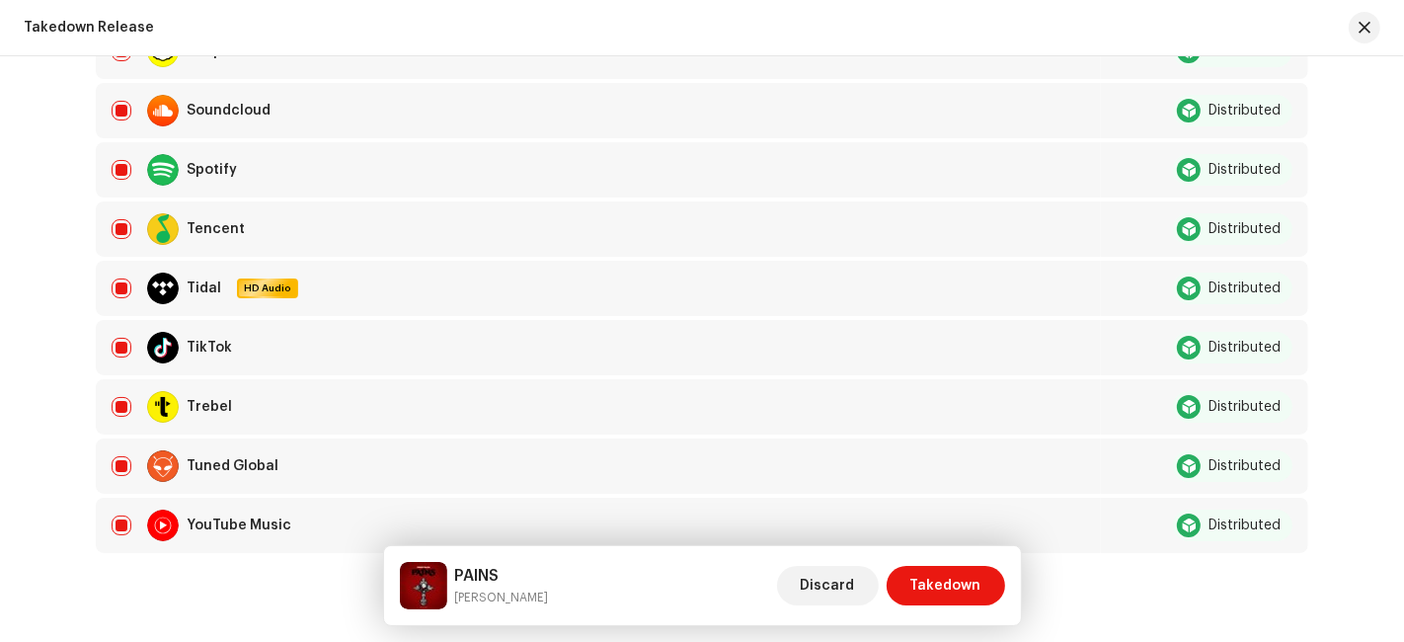
scroll to position [1735, 0]
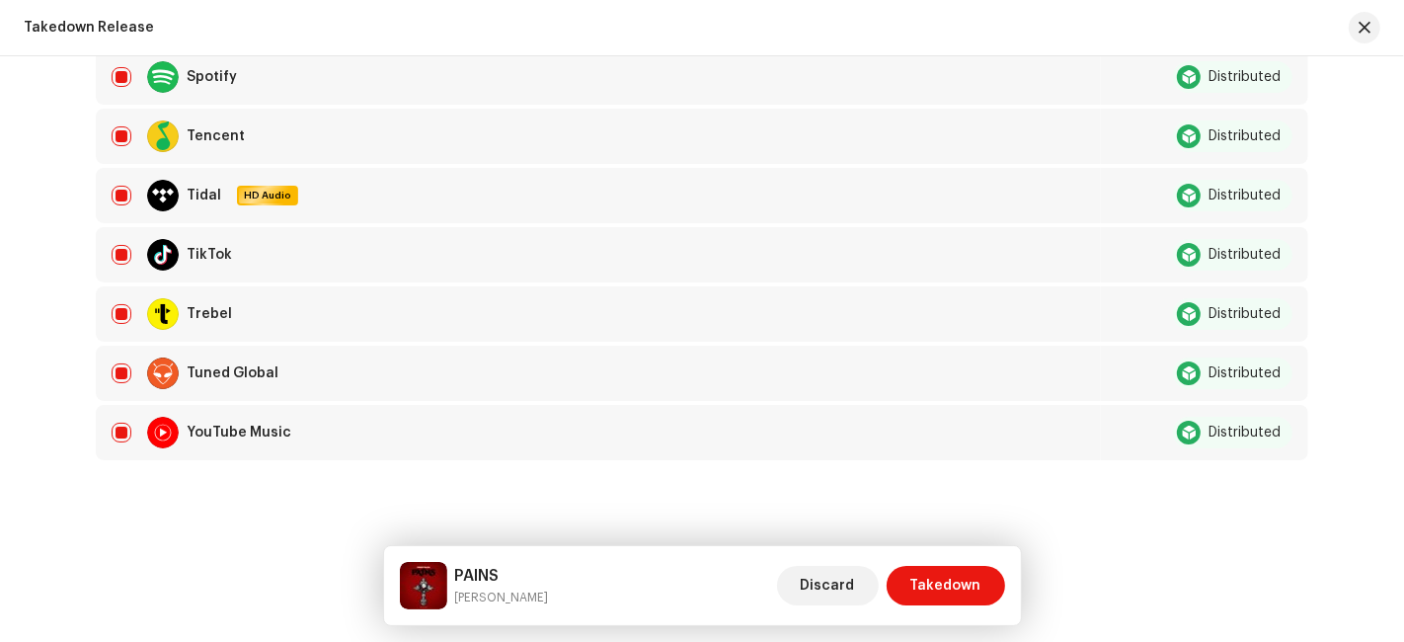
click at [932, 581] on span "Takedown" at bounding box center [945, 585] width 71 height 39
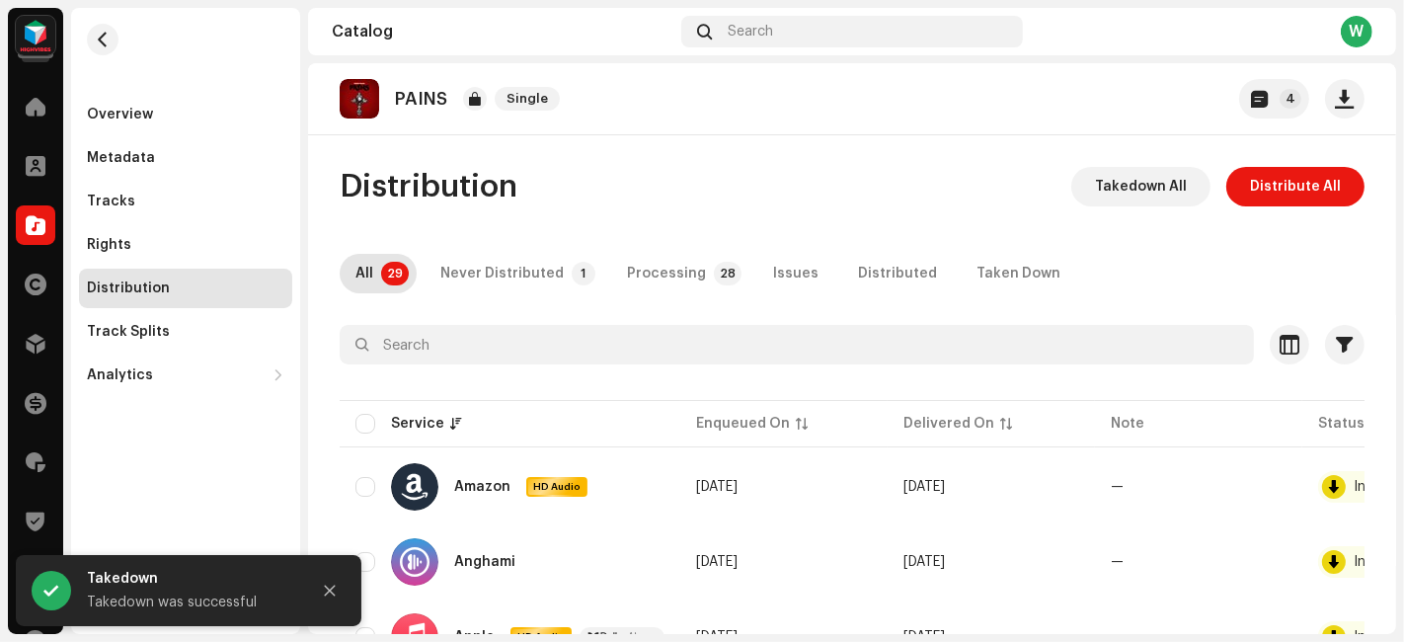
click at [104, 133] on div "Overview" at bounding box center [185, 114] width 213 height 39
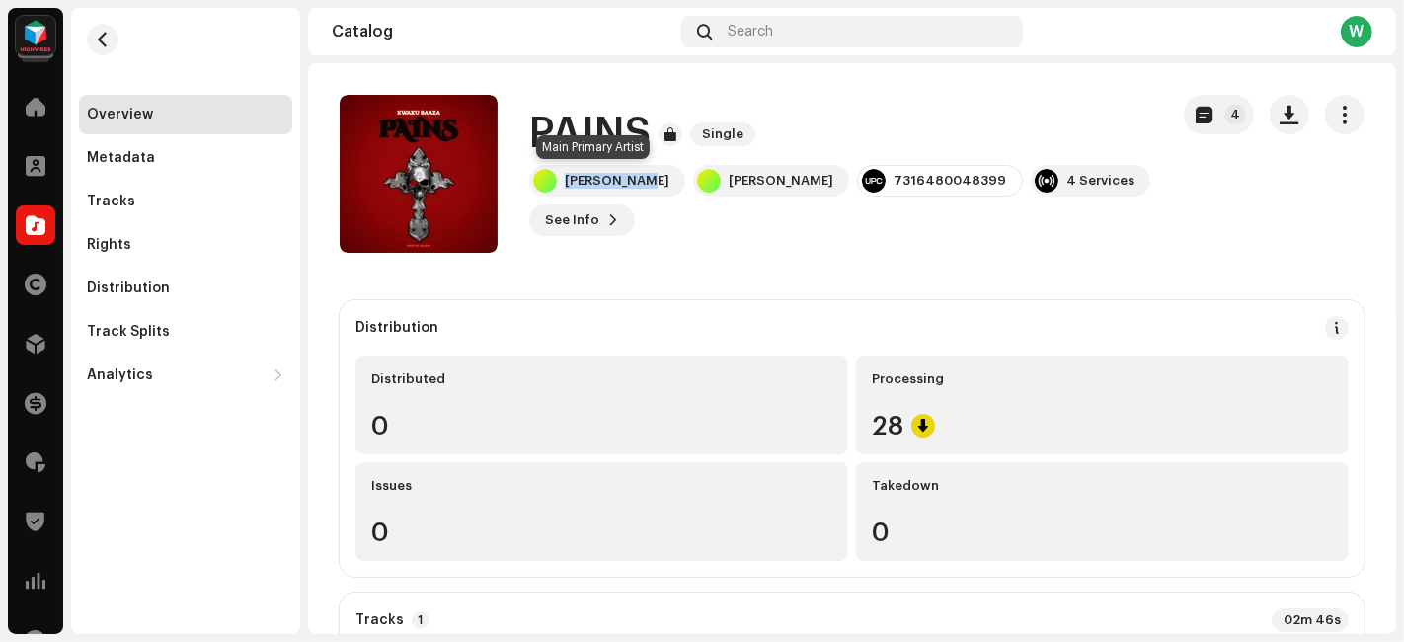
copy div "[PERSON_NAME]"
drag, startPoint x: 643, startPoint y: 176, endPoint x: 589, endPoint y: 337, distance: 169.5
